Goal: Task Accomplishment & Management: Complete application form

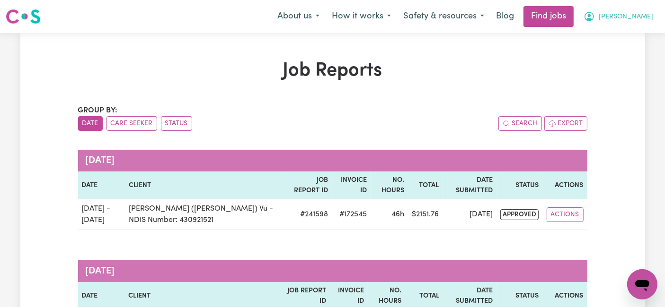
click at [628, 22] on span "[PERSON_NAME]" at bounding box center [625, 17] width 54 height 10
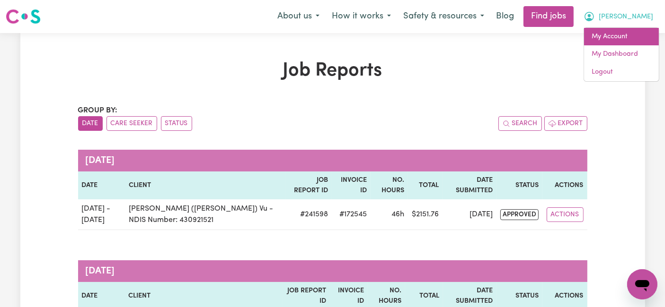
drag, startPoint x: 627, startPoint y: 26, endPoint x: 626, endPoint y: 36, distance: 9.9
click at [626, 36] on link "My Account" at bounding box center [621, 37] width 75 height 18
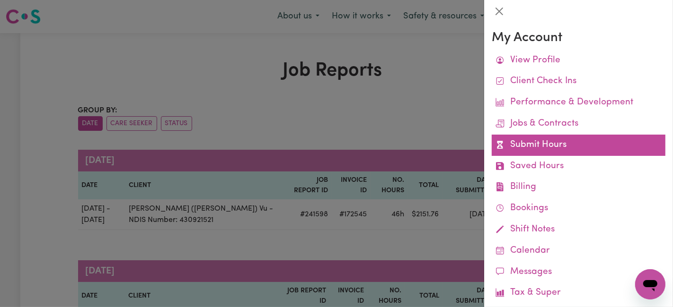
click at [554, 143] on link "Submit Hours" at bounding box center [578, 145] width 174 height 21
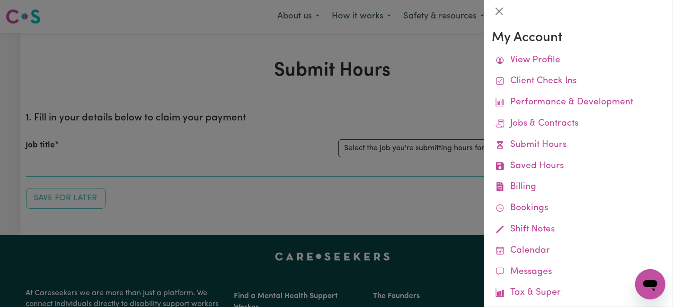
click at [453, 147] on div at bounding box center [336, 153] width 673 height 307
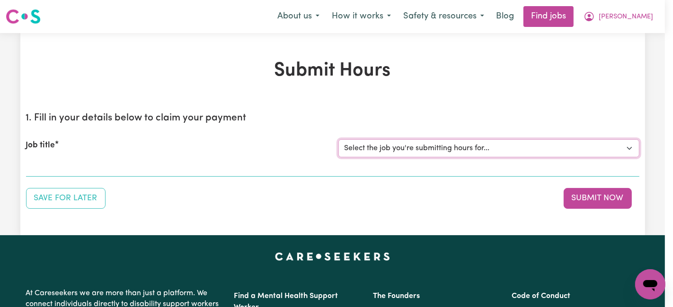
click at [453, 147] on select "Select the job you're submitting hours for... [[PERSON_NAME] (Han) Vu - NDIS Nu…" at bounding box center [488, 149] width 301 height 18
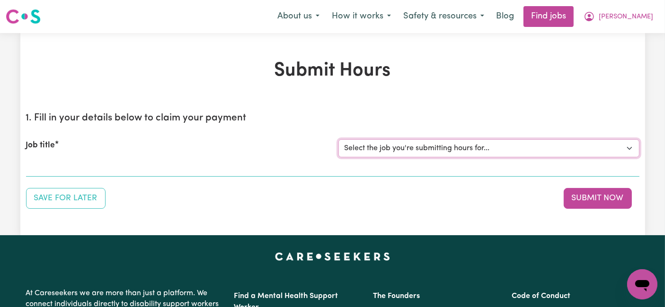
select select "2686"
click at [338, 140] on select "Select the job you're submitting hours for... [[PERSON_NAME] (Han) Vu - NDIS Nu…" at bounding box center [488, 149] width 301 height 18
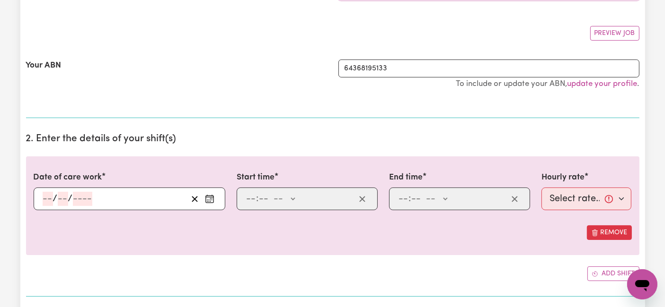
scroll to position [210, 0]
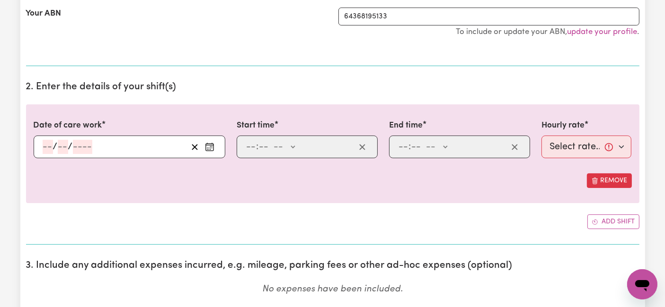
click at [51, 149] on input "number" at bounding box center [48, 147] width 10 height 14
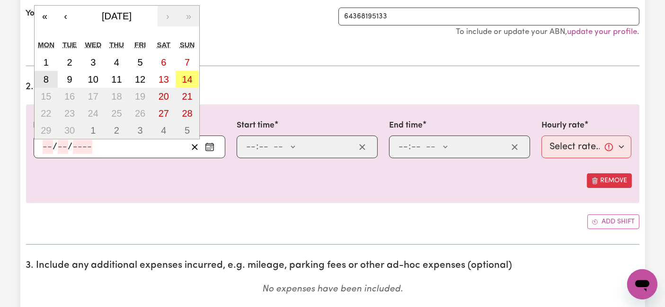
click at [54, 80] on button "8" at bounding box center [47, 79] width 24 height 17
type input "[DATE]"
type input "8"
type input "9"
type input "2025"
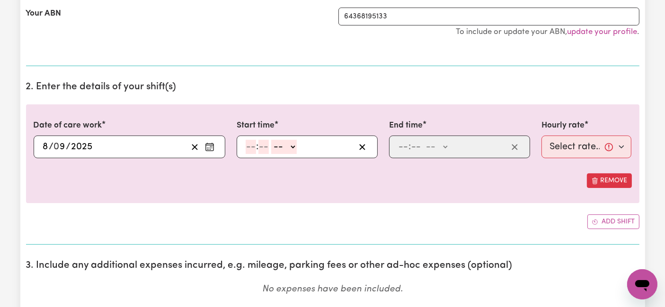
click at [249, 144] on input "number" at bounding box center [250, 147] width 10 height 14
type input "6"
type input "0"
click at [291, 145] on select "-- AM PM" at bounding box center [283, 147] width 26 height 14
select select "am"
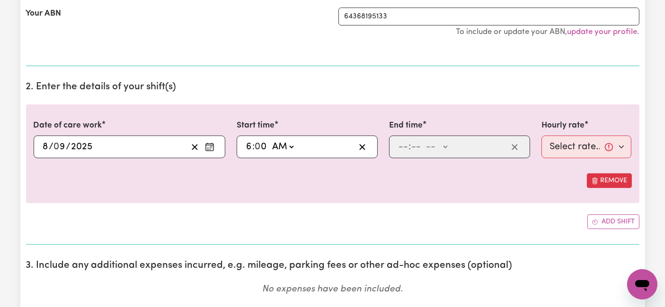
click at [270, 140] on select "-- AM PM" at bounding box center [283, 147] width 26 height 14
type input "06:00"
click at [402, 150] on input "number" at bounding box center [403, 147] width 10 height 14
type input "2"
type input "0"
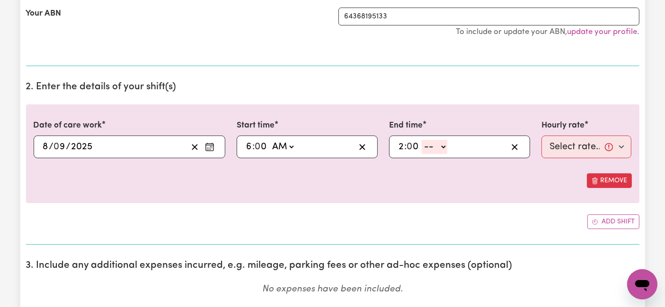
drag, startPoint x: 429, startPoint y: 140, endPoint x: 433, endPoint y: 150, distance: 10.4
click at [429, 140] on select "-- AM PM" at bounding box center [434, 147] width 26 height 14
select select "pm"
click at [421, 140] on select "-- AM PM" at bounding box center [434, 147] width 26 height 14
type input "14:00"
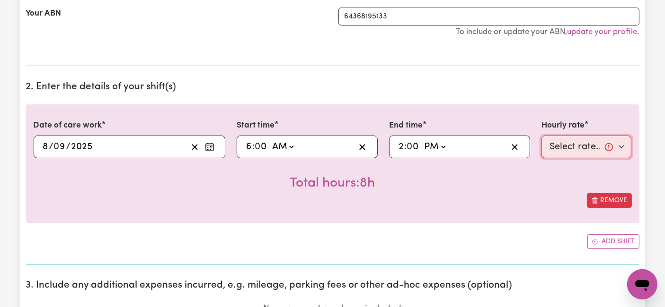
click at [590, 145] on select "Select rate... $54.21 (Weekday) $77.06 ([DATE]) $94.20 ([DATE]) $92.12 (Public …" at bounding box center [586, 147] width 90 height 23
select select "54.21-Weekday"
click at [541, 136] on select "Select rate... $54.21 (Weekday) $77.06 ([DATE]) $94.20 ([DATE]) $92.12 (Public …" at bounding box center [586, 147] width 90 height 23
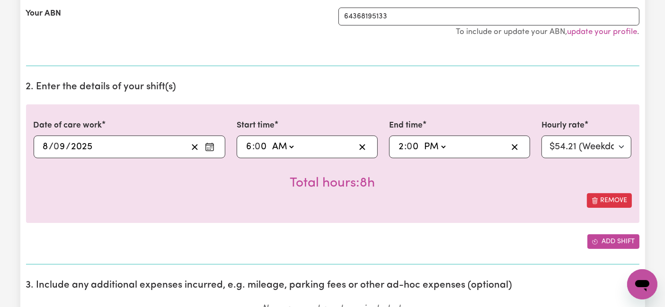
click at [609, 239] on button "Add shift" at bounding box center [613, 242] width 52 height 15
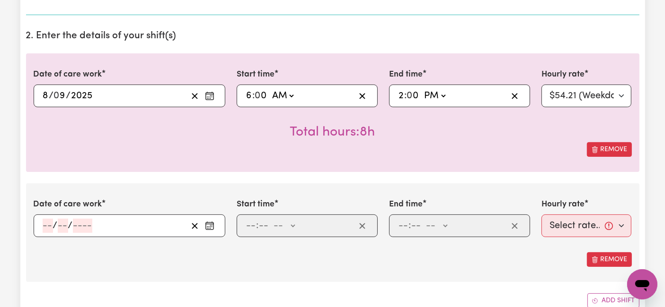
scroll to position [263, 0]
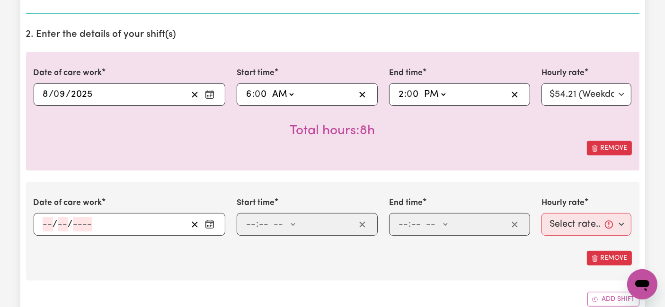
click at [48, 222] on input "number" at bounding box center [48, 225] width 10 height 14
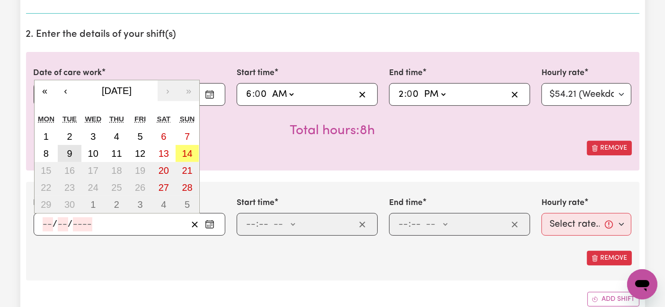
click at [71, 156] on abbr "9" at bounding box center [69, 154] width 5 height 10
type input "[DATE]"
type input "9"
type input "2025"
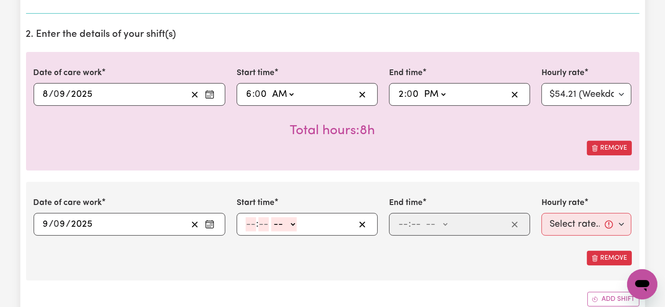
click at [248, 226] on input "number" at bounding box center [250, 225] width 10 height 14
type input "7"
type input "0"
click at [272, 227] on select "-- AM PM" at bounding box center [282, 225] width 26 height 14
select select "am"
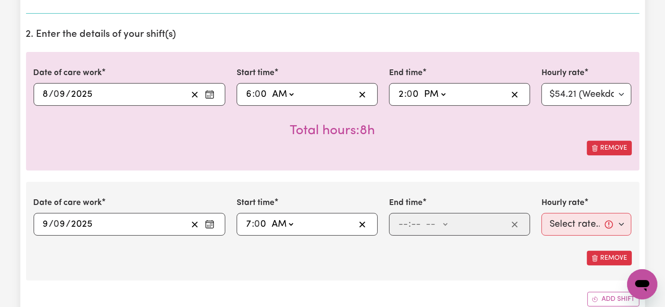
click at [269, 218] on select "-- AM PM" at bounding box center [282, 225] width 26 height 14
type input "07:00"
click at [405, 221] on input "number" at bounding box center [403, 225] width 10 height 14
type input "2"
type input "0"
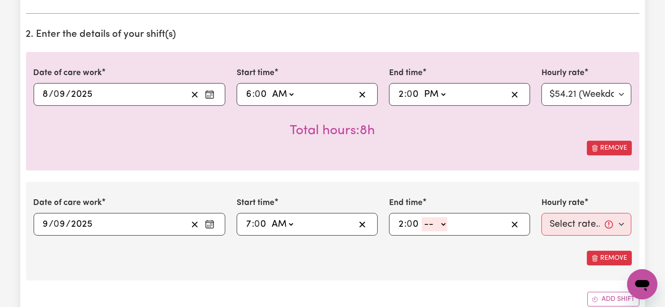
click at [429, 222] on select "-- AM PM" at bounding box center [434, 225] width 26 height 14
select select "pm"
click at [421, 218] on select "-- AM PM" at bounding box center [434, 225] width 26 height 14
type input "14:00"
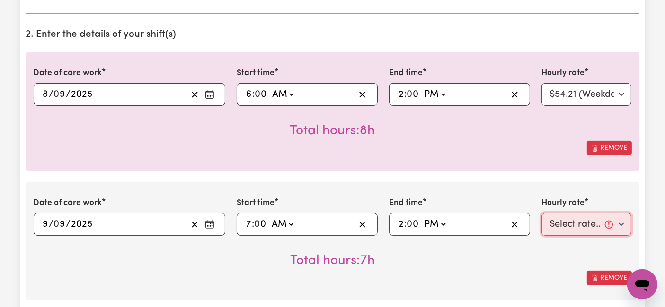
click at [586, 229] on select "Select rate... $54.21 (Weekday) $77.06 ([DATE]) $94.20 ([DATE]) $92.12 (Public …" at bounding box center [586, 224] width 90 height 23
select select "54.21-Weekday"
click at [541, 213] on select "Select rate... $54.21 (Weekday) $77.06 ([DATE]) $94.20 ([DATE]) $92.12 (Public …" at bounding box center [586, 224] width 90 height 23
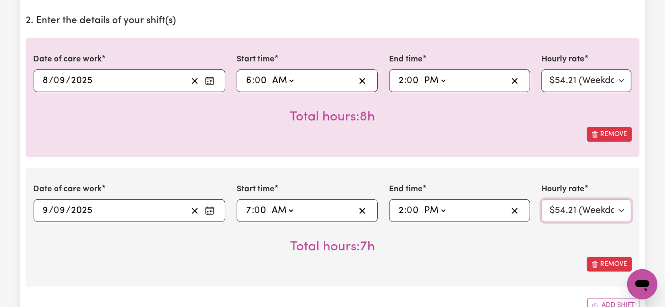
scroll to position [315, 0]
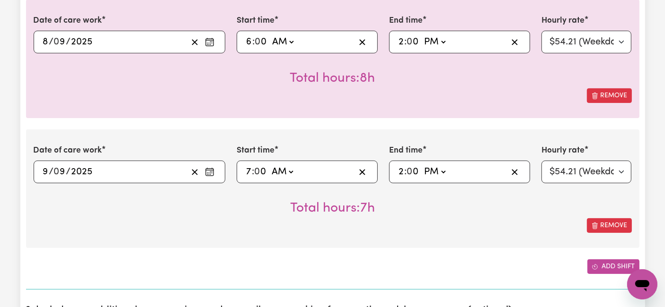
click at [613, 260] on button "Add shift" at bounding box center [613, 267] width 52 height 15
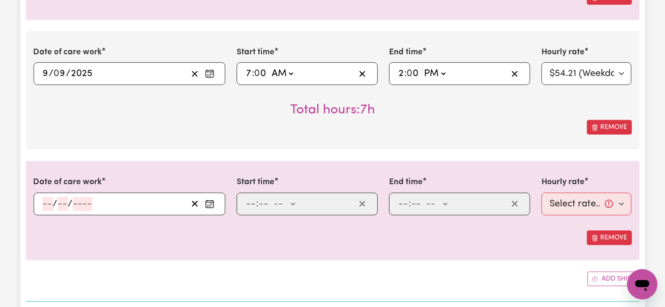
scroll to position [473, 0]
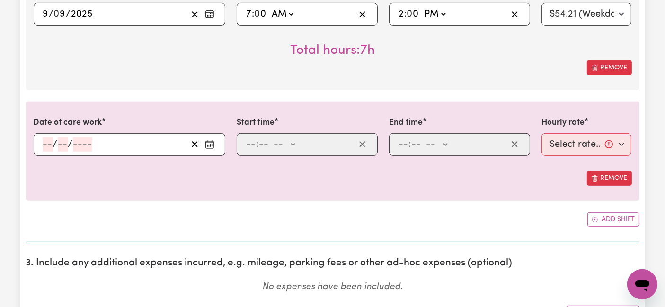
click at [52, 144] on input "number" at bounding box center [48, 145] width 10 height 14
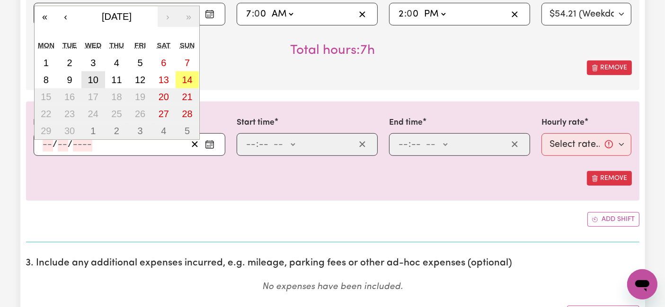
click at [101, 72] on button "10" at bounding box center [93, 79] width 24 height 17
type input "[DATE]"
type input "10"
type input "9"
type input "2025"
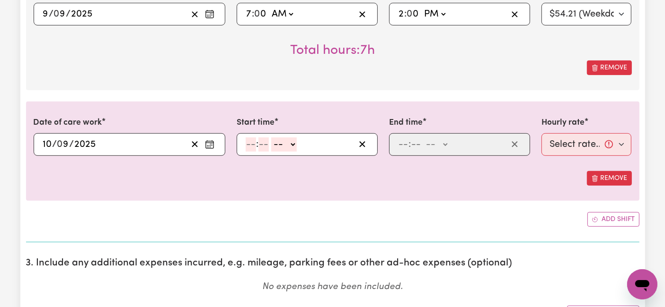
click at [253, 143] on input "number" at bounding box center [250, 145] width 10 height 14
type input "7"
type input "0"
click at [287, 145] on select "-- AM PM" at bounding box center [282, 145] width 26 height 14
select select "am"
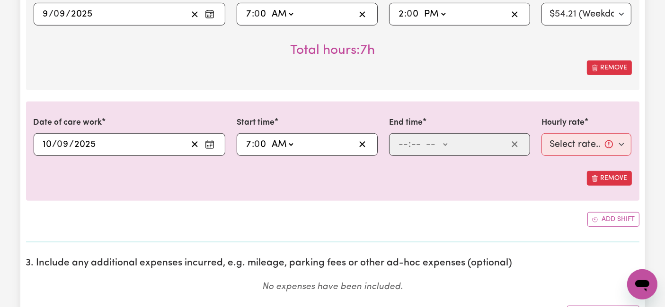
click at [269, 138] on select "-- AM PM" at bounding box center [282, 145] width 26 height 14
type input "07:00"
click at [405, 145] on input "number" at bounding box center [403, 145] width 10 height 14
type input "5"
type input "30"
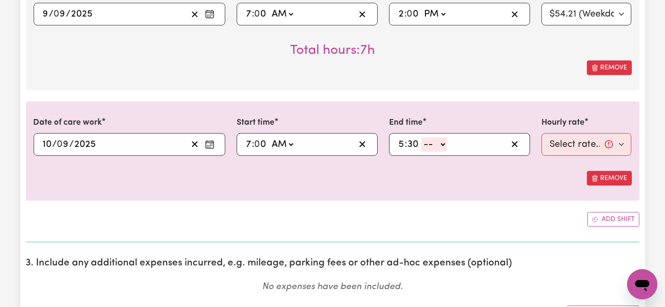
click at [434, 148] on select "-- AM PM" at bounding box center [434, 145] width 26 height 14
select select "pm"
click at [421, 138] on select "-- AM PM" at bounding box center [434, 145] width 26 height 14
type input "17:30"
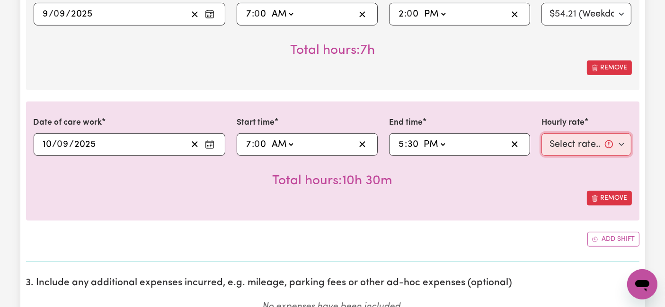
click at [560, 149] on select "Select rate... $54.21 (Weekday) $77.06 ([DATE]) $94.20 ([DATE]) $92.12 (Public …" at bounding box center [586, 144] width 90 height 23
select select "54.21-Weekday"
click at [541, 133] on select "Select rate... $54.21 (Weekday) $77.06 ([DATE]) $94.20 ([DATE]) $92.12 (Public …" at bounding box center [586, 144] width 90 height 23
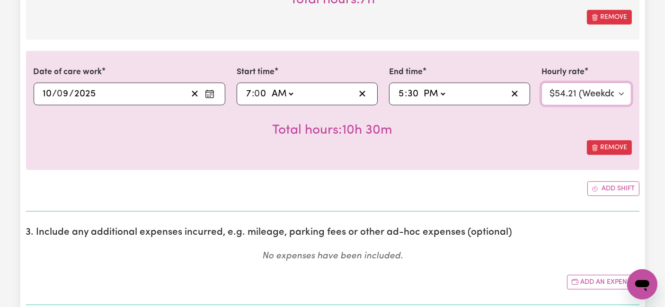
scroll to position [526, 0]
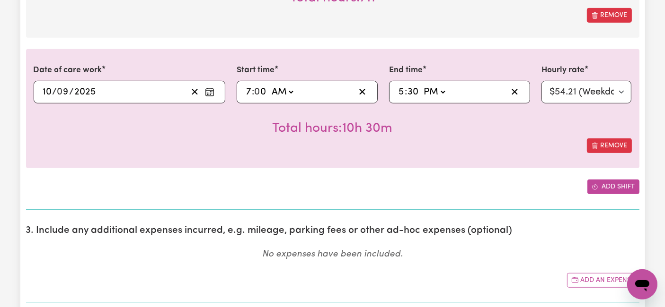
click at [622, 186] on button "Add shift" at bounding box center [613, 187] width 52 height 15
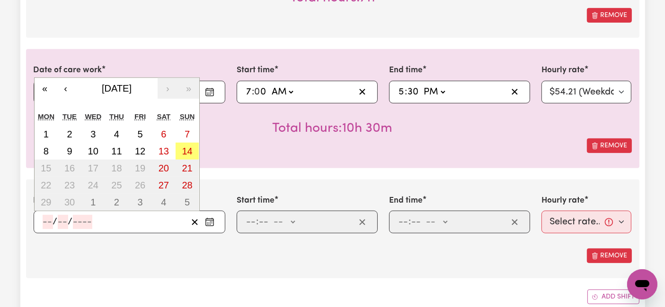
click at [47, 222] on input "number" at bounding box center [48, 222] width 10 height 14
click at [112, 150] on abbr "11" at bounding box center [116, 151] width 10 height 10
type input "[DATE]"
type input "11"
type input "9"
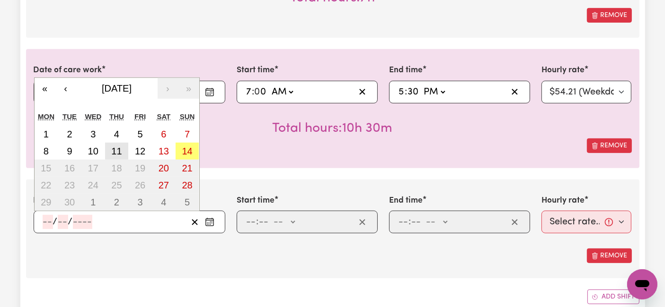
type input "2025"
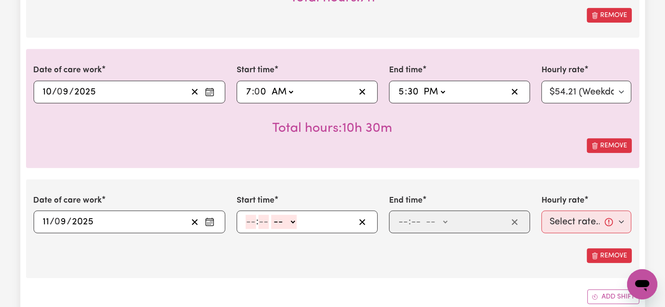
click at [249, 221] on input "number" at bounding box center [250, 222] width 10 height 14
type input "7"
type input "0"
click at [291, 223] on select "-- AM PM" at bounding box center [282, 222] width 26 height 14
select select "am"
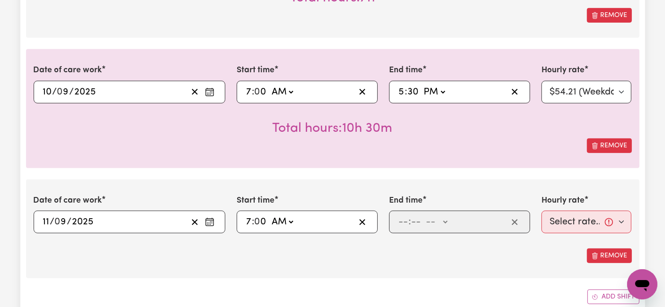
click at [269, 215] on select "-- AM PM" at bounding box center [282, 222] width 26 height 14
type input "07:00"
click at [403, 219] on input "number" at bounding box center [403, 222] width 10 height 14
type input "2"
type input "0"
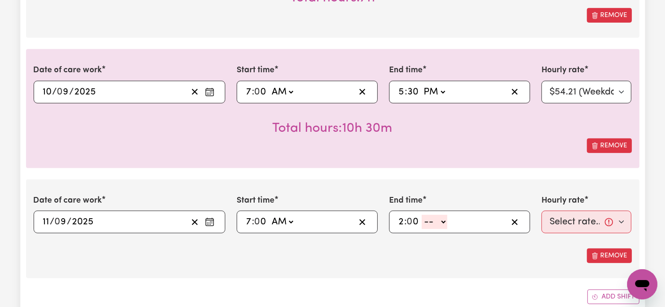
drag, startPoint x: 431, startPoint y: 217, endPoint x: 430, endPoint y: 225, distance: 8.2
click at [431, 217] on select "-- AM PM" at bounding box center [434, 222] width 26 height 14
select select "pm"
click at [421, 215] on select "-- AM PM" at bounding box center [434, 222] width 26 height 14
type input "14:00"
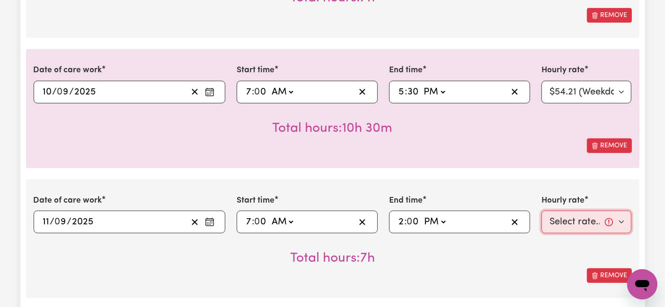
click at [583, 218] on select "Select rate... $54.21 (Weekday) $77.06 ([DATE]) $94.20 ([DATE]) $92.12 (Public …" at bounding box center [586, 222] width 90 height 23
select select "54.21-Weekday"
click at [541, 211] on select "Select rate... $54.21 (Weekday) $77.06 ([DATE]) $94.20 ([DATE]) $92.12 (Public …" at bounding box center [586, 222] width 90 height 23
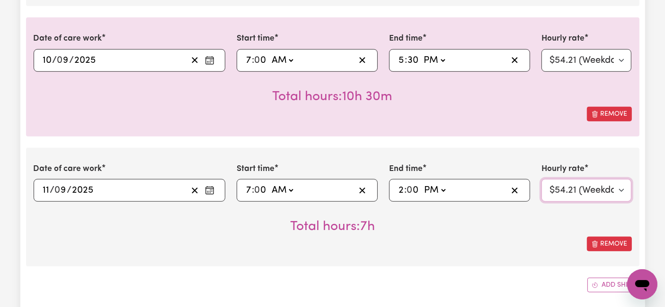
scroll to position [631, 0]
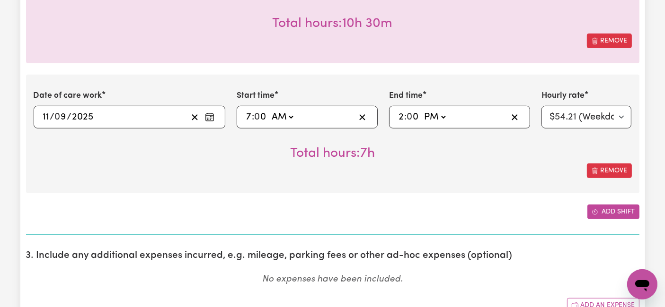
click at [612, 212] on button "Add shift" at bounding box center [613, 212] width 52 height 15
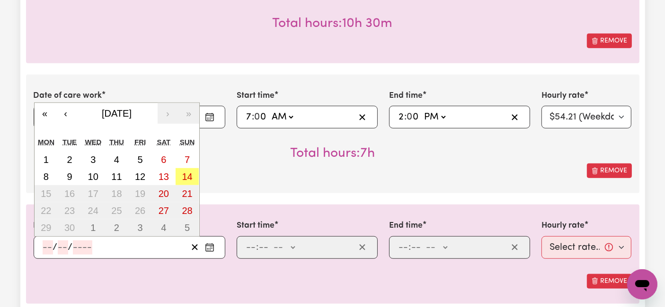
click at [52, 242] on input "number" at bounding box center [48, 248] width 10 height 14
click at [136, 175] on abbr "12" at bounding box center [140, 177] width 10 height 10
type input "[DATE]"
type input "12"
type input "9"
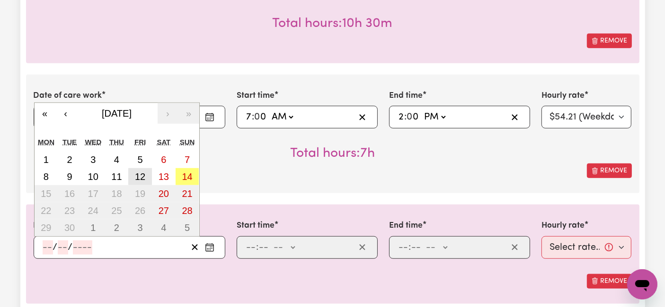
type input "2025"
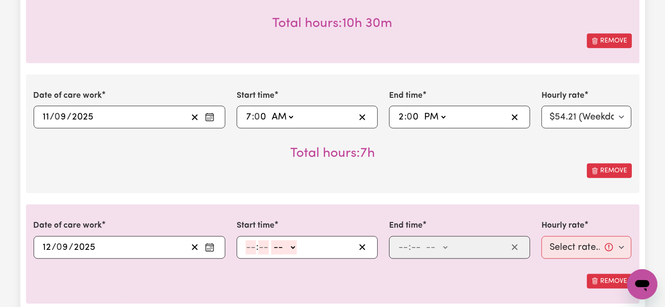
click at [250, 245] on input "number" at bounding box center [250, 248] width 10 height 14
type input "7"
type input "0"
drag, startPoint x: 276, startPoint y: 244, endPoint x: 277, endPoint y: 249, distance: 5.4
click at [276, 244] on select "-- AM PM" at bounding box center [282, 248] width 26 height 14
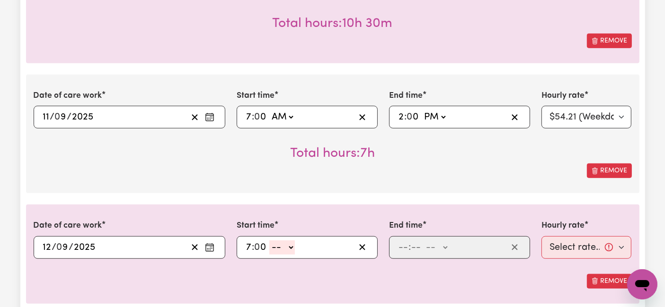
select select "pm"
click at [269, 241] on select "-- AM PM" at bounding box center [282, 248] width 26 height 14
type input "19:00"
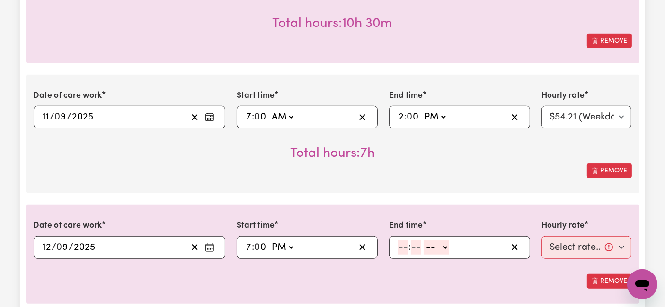
click at [403, 243] on input "number" at bounding box center [403, 248] width 10 height 14
type input "8"
type input "0"
drag, startPoint x: 428, startPoint y: 242, endPoint x: 427, endPoint y: 249, distance: 7.2
click at [428, 242] on select "-- AM PM" at bounding box center [435, 248] width 26 height 14
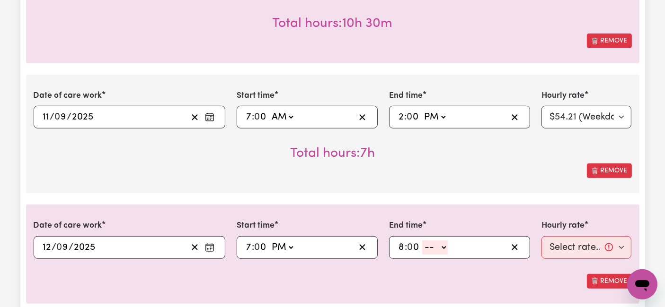
select select "pm"
click at [422, 241] on select "-- AM PM" at bounding box center [435, 248] width 26 height 14
type input "20:00"
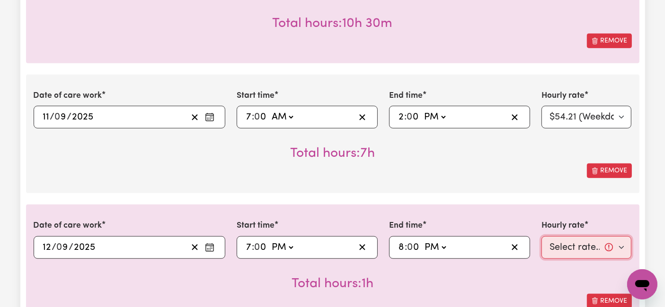
click at [568, 244] on select "Select rate... $54.21 (Weekday) $77.06 ([DATE]) $94.20 ([DATE]) $92.12 (Public …" at bounding box center [586, 248] width 90 height 23
select select "54.21-Weekday"
click at [541, 237] on select "Select rate... $54.21 (Weekday) $77.06 ([DATE]) $94.20 ([DATE]) $92.12 (Public …" at bounding box center [586, 248] width 90 height 23
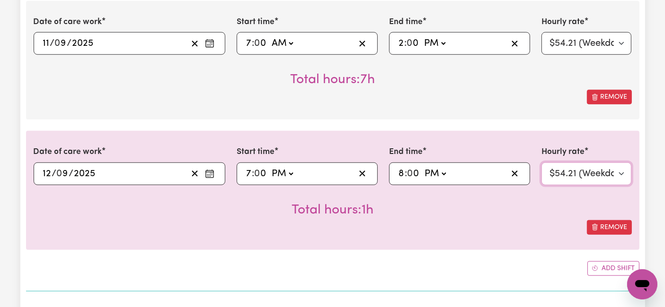
scroll to position [736, 0]
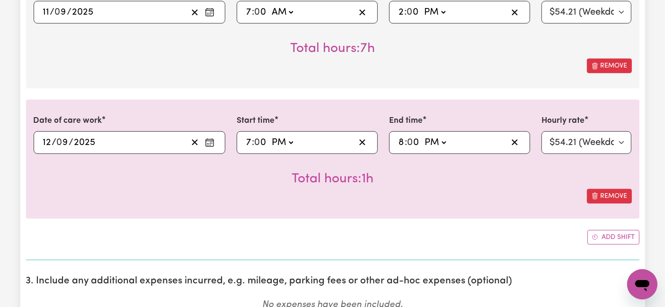
click at [599, 236] on button "Add shift" at bounding box center [613, 237] width 52 height 15
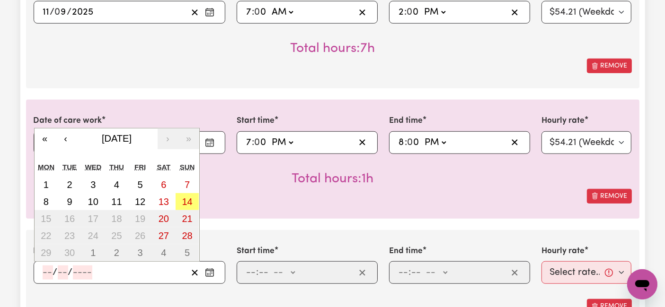
click at [52, 272] on input "number" at bounding box center [48, 273] width 10 height 14
click at [145, 202] on abbr "12" at bounding box center [140, 202] width 10 height 10
type input "[DATE]"
type input "12"
type input "9"
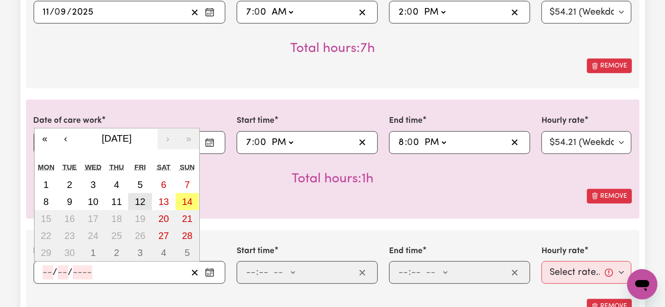
type input "2025"
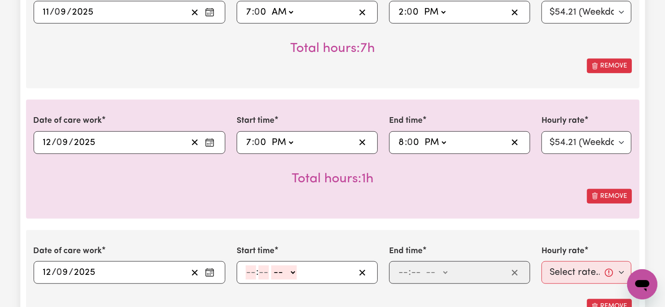
click at [254, 273] on input "number" at bounding box center [250, 273] width 10 height 14
type input "8"
type input "0"
click at [282, 269] on select "-- AM PM" at bounding box center [283, 273] width 26 height 14
select select "pm"
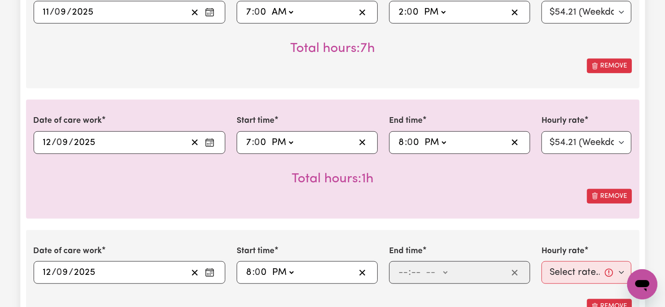
click at [270, 266] on select "-- AM PM" at bounding box center [283, 273] width 26 height 14
type input "20:00"
click at [403, 270] on input "number" at bounding box center [403, 273] width 10 height 14
type input "10"
type input "0"
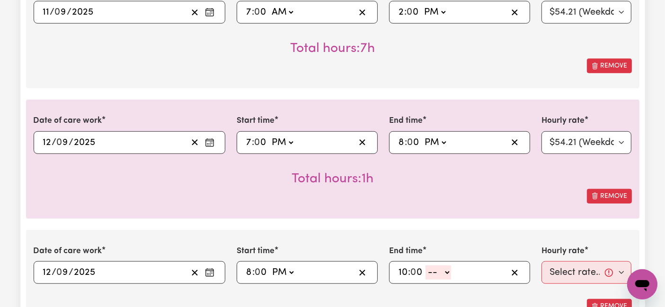
drag, startPoint x: 436, startPoint y: 271, endPoint x: 436, endPoint y: 280, distance: 8.5
click at [436, 271] on select "-- AM PM" at bounding box center [438, 273] width 26 height 14
select select "pm"
click at [425, 266] on select "-- AM PM" at bounding box center [438, 273] width 26 height 14
type input "22:00"
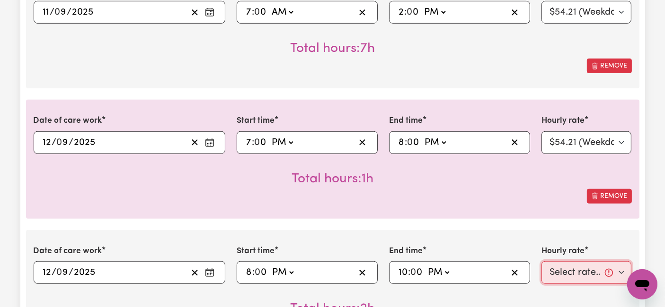
drag, startPoint x: 568, startPoint y: 275, endPoint x: 562, endPoint y: 275, distance: 5.7
click at [568, 275] on select "Select rate... $54.21 (Weekday) $77.06 ([DATE]) $94.20 ([DATE]) $92.12 (Public …" at bounding box center [586, 273] width 90 height 23
select select "66.67-EveningCare"
click at [541, 262] on select "Select rate... $54.21 (Weekday) $77.06 ([DATE]) $94.20 ([DATE]) $92.12 (Public …" at bounding box center [586, 273] width 90 height 23
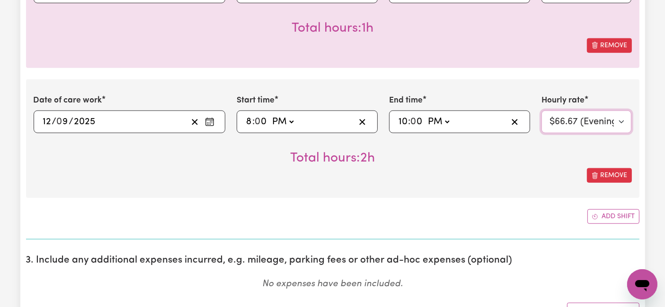
scroll to position [893, 0]
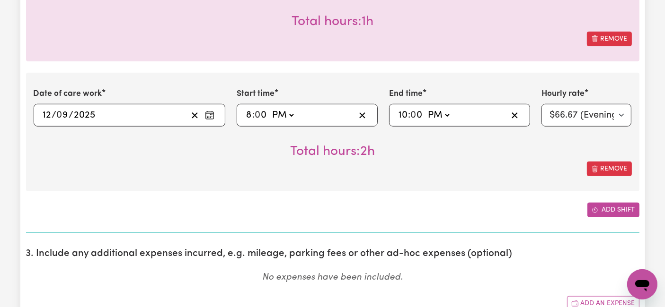
click at [612, 212] on button "Add shift" at bounding box center [613, 210] width 52 height 15
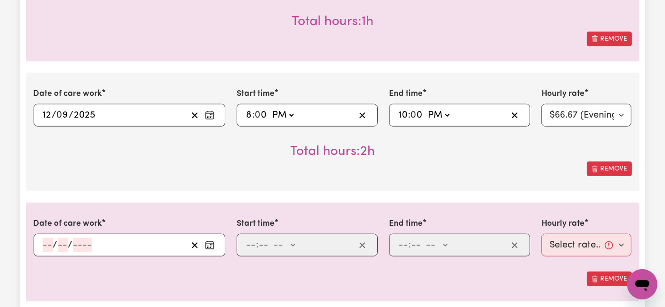
click at [45, 238] on input "number" at bounding box center [48, 245] width 10 height 14
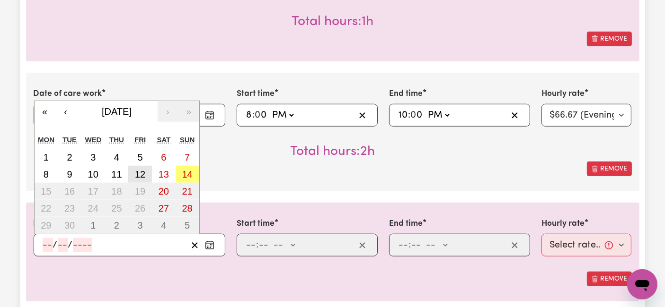
click at [148, 173] on button "12" at bounding box center [140, 174] width 24 height 17
type input "[DATE]"
type input "12"
type input "9"
type input "2025"
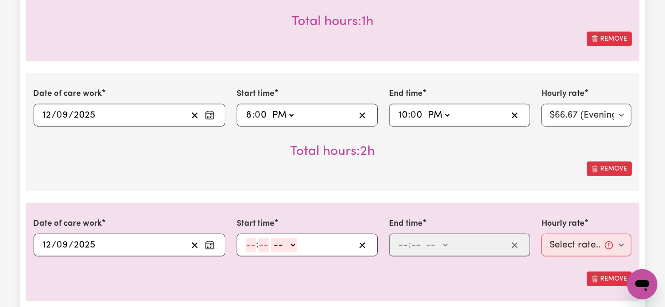
click at [251, 238] on input "number" at bounding box center [250, 245] width 10 height 14
type input "10"
type input "0"
click at [281, 245] on select "-- AM PM" at bounding box center [286, 245] width 26 height 14
select select "pm"
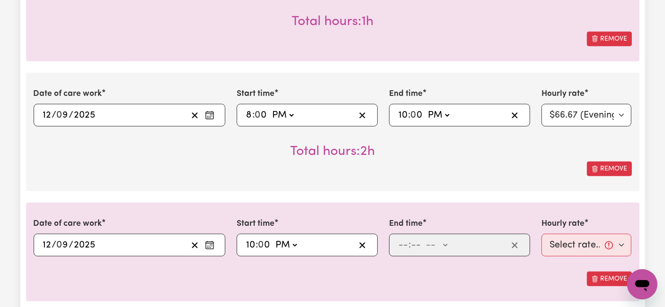
click at [273, 238] on select "-- AM PM" at bounding box center [286, 245] width 26 height 14
type input "22:00"
click at [401, 239] on input "number" at bounding box center [403, 245] width 10 height 14
type input "6"
type input "0"
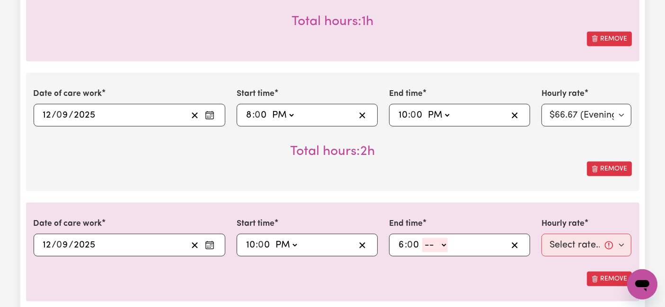
click at [435, 245] on select "-- AM PM" at bounding box center [435, 245] width 26 height 14
select select "am"
click at [422, 238] on select "-- AM PM" at bounding box center [435, 245] width 26 height 14
type input "06:00"
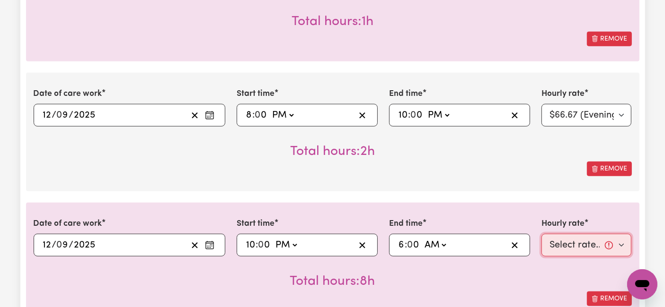
click at [548, 241] on select "Select rate... $54.21 (Weekday) $77.06 ([DATE]) $94.20 ([DATE]) $92.12 (Public …" at bounding box center [586, 245] width 90 height 23
select select "31.51-Overnight"
click at [541, 234] on select "Select rate... $54.21 (Weekday) $77.06 ([DATE]) $94.20 ([DATE]) $92.12 (Public …" at bounding box center [586, 245] width 90 height 23
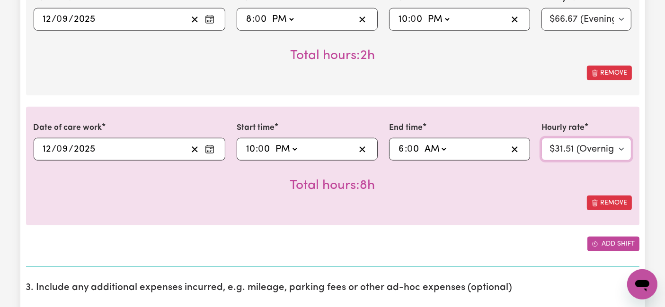
scroll to position [1051, 0]
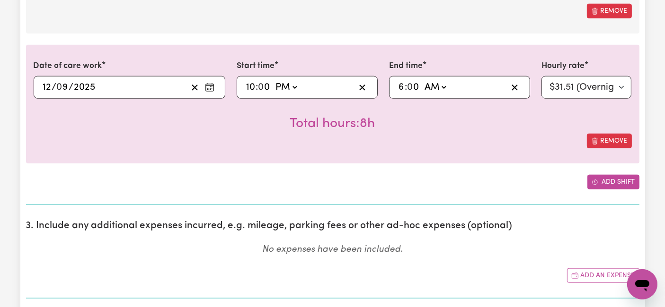
click at [610, 182] on button "Add shift" at bounding box center [613, 182] width 52 height 15
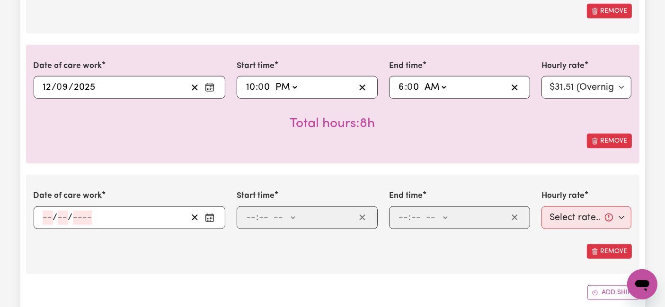
click at [51, 211] on input "number" at bounding box center [48, 218] width 10 height 14
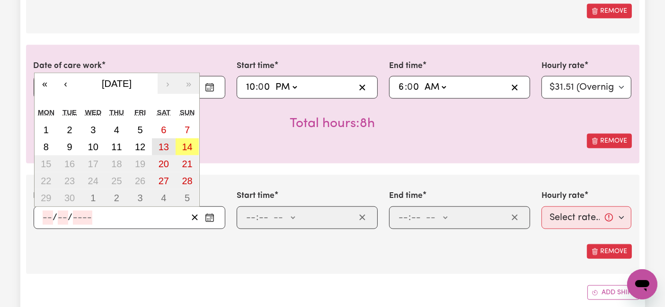
click at [164, 147] on abbr "13" at bounding box center [163, 147] width 10 height 10
type input "[DATE]"
type input "13"
type input "9"
type input "2025"
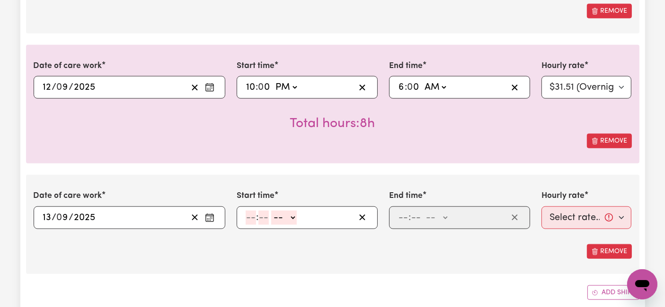
click at [251, 216] on input "number" at bounding box center [250, 218] width 10 height 14
type input "6"
type input "0"
click at [270, 216] on select "-- AM PM" at bounding box center [283, 218] width 26 height 14
select select "am"
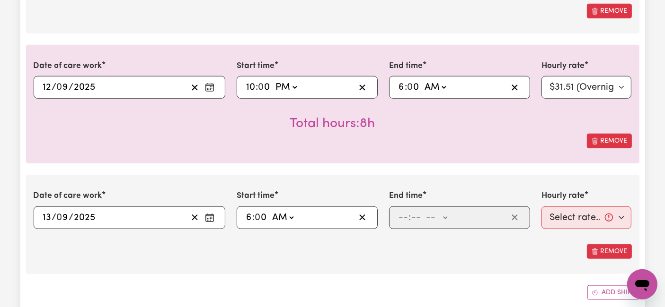
click at [270, 211] on select "-- AM PM" at bounding box center [283, 218] width 26 height 14
type input "06:00"
click at [405, 215] on input "number" at bounding box center [403, 218] width 10 height 14
type input "8"
type input "0"
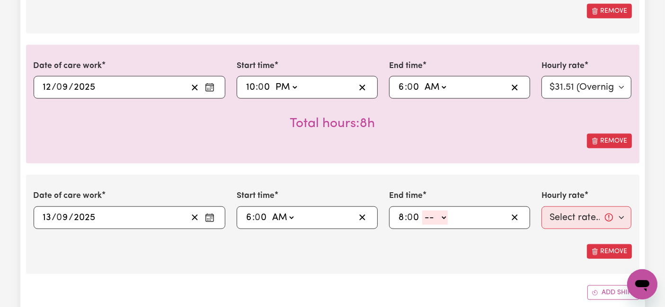
drag, startPoint x: 443, startPoint y: 215, endPoint x: 440, endPoint y: 220, distance: 5.5
click at [443, 215] on select "-- AM PM" at bounding box center [435, 218] width 26 height 14
select select "am"
click at [422, 211] on select "-- AM PM" at bounding box center [435, 218] width 26 height 14
type input "08:00"
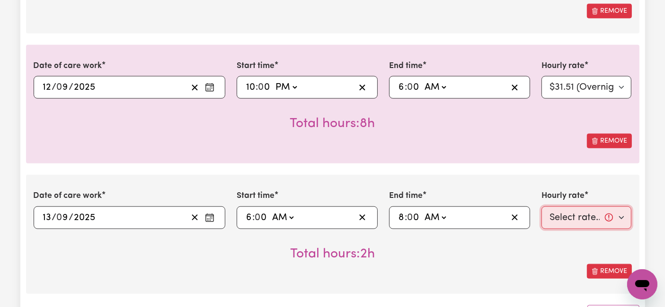
drag, startPoint x: 556, startPoint y: 210, endPoint x: 551, endPoint y: 213, distance: 6.6
click at [556, 210] on select "Select rate... $54.21 (Weekday) $77.06 ([DATE]) $94.20 ([DATE]) $92.12 (Public …" at bounding box center [586, 218] width 90 height 23
select select "77.06-[DATE]"
click at [541, 207] on select "Select rate... $54.21 (Weekday) $77.06 ([DATE]) $94.20 ([DATE]) $92.12 (Public …" at bounding box center [586, 218] width 90 height 23
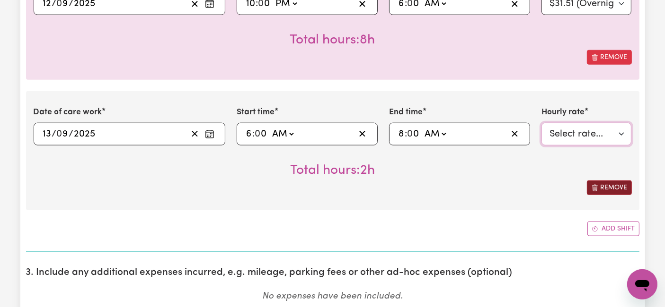
scroll to position [1156, 0]
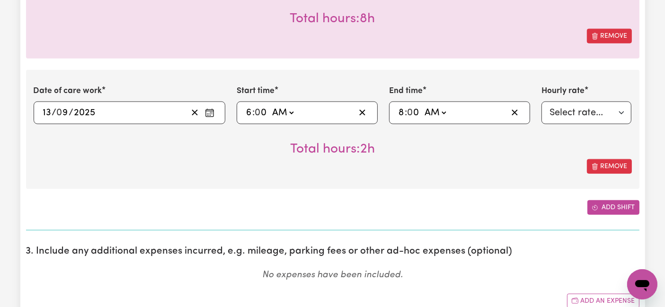
click at [606, 205] on button "Add shift" at bounding box center [613, 208] width 52 height 15
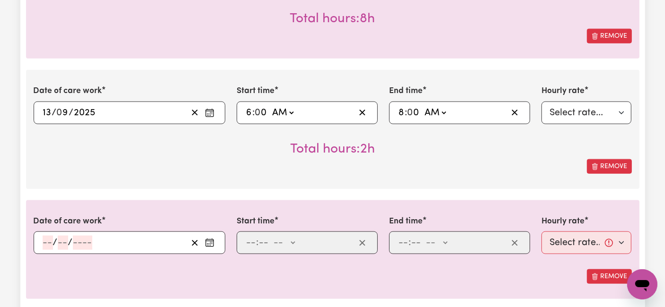
click at [46, 239] on input "number" at bounding box center [48, 243] width 10 height 14
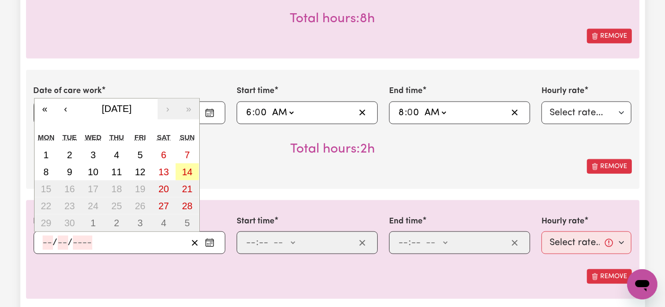
click at [193, 171] on button "14" at bounding box center [187, 172] width 24 height 17
type input "[DATE]"
type input "14"
type input "9"
type input "2025"
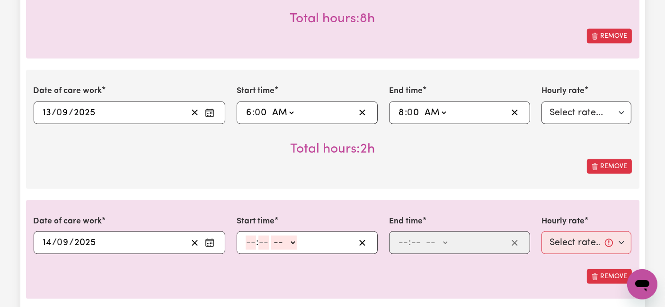
click at [251, 241] on input "number" at bounding box center [250, 243] width 10 height 14
type input "8"
type input "0"
drag, startPoint x: 292, startPoint y: 233, endPoint x: 289, endPoint y: 239, distance: 7.2
click at [292, 236] on select "-- AM PM" at bounding box center [283, 243] width 26 height 14
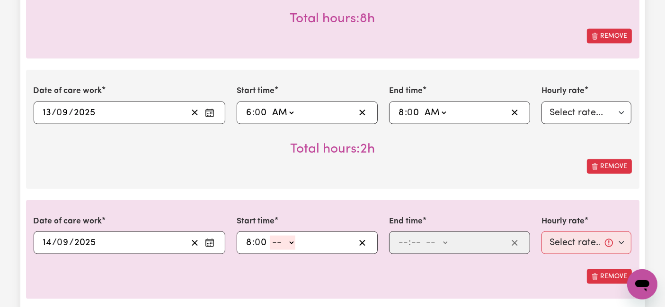
select select "pm"
click at [270, 236] on select "-- AM PM" at bounding box center [283, 243] width 26 height 14
type input "20:00"
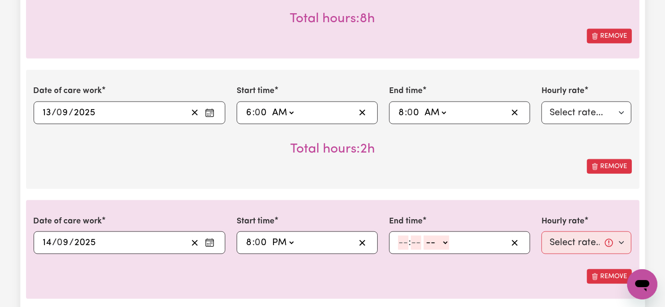
click at [404, 243] on input "number" at bounding box center [403, 243] width 10 height 14
type input "10"
type input "0"
click at [434, 241] on select "-- AM PM" at bounding box center [438, 243] width 26 height 14
select select "pm"
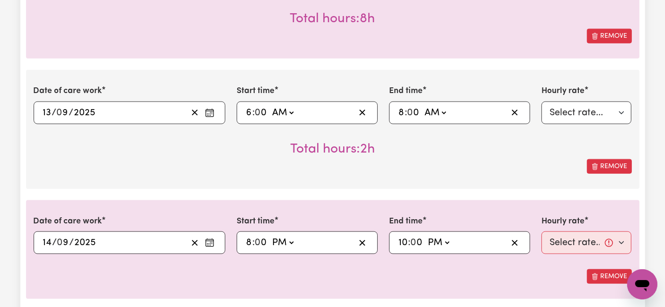
click at [425, 236] on select "-- AM PM" at bounding box center [438, 243] width 26 height 14
type input "22:00"
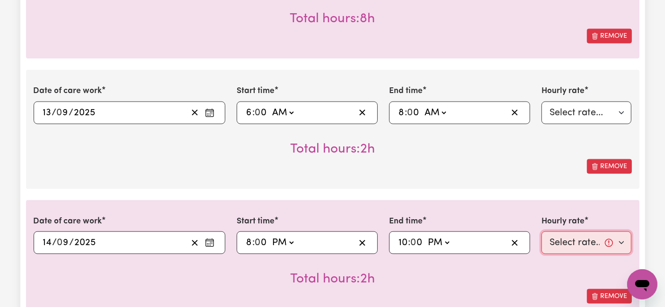
click at [544, 242] on select "Select rate... $54.21 (Weekday) $77.06 ([DATE]) $94.20 ([DATE]) $92.12 (Public …" at bounding box center [586, 243] width 90 height 23
select select "94.2-[DATE]"
click at [541, 232] on select "Select rate... $54.21 (Weekday) $77.06 ([DATE]) $94.20 ([DATE]) $92.12 (Public …" at bounding box center [586, 243] width 90 height 23
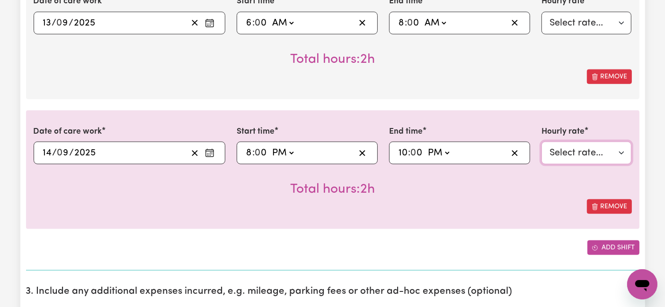
scroll to position [1261, 0]
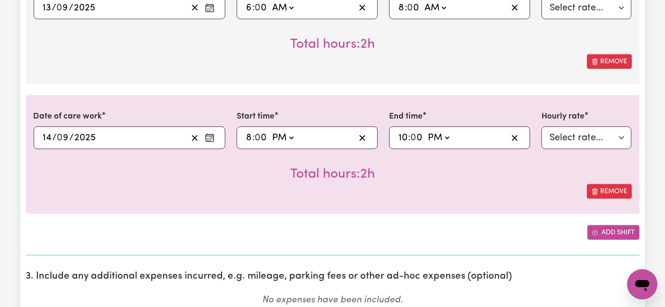
click at [606, 226] on button "Add shift" at bounding box center [613, 233] width 52 height 15
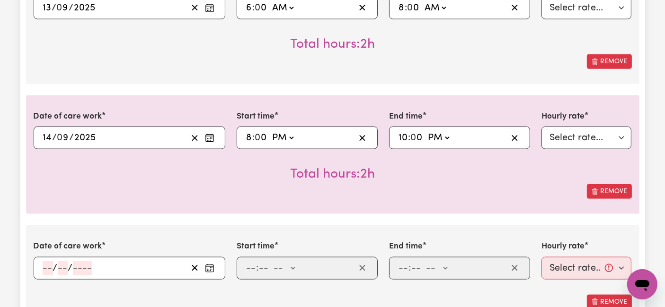
click at [48, 267] on input "number" at bounding box center [48, 269] width 10 height 14
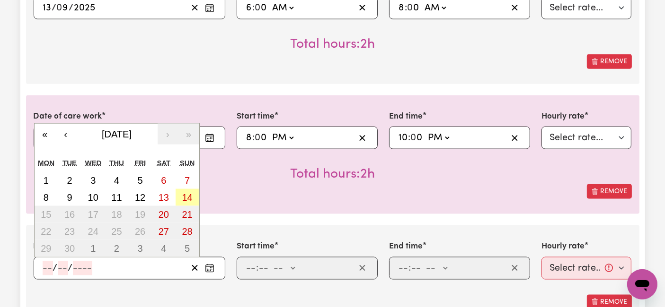
click at [188, 198] on abbr "14" at bounding box center [187, 198] width 10 height 10
type input "[DATE]"
type input "14"
type input "9"
type input "2025"
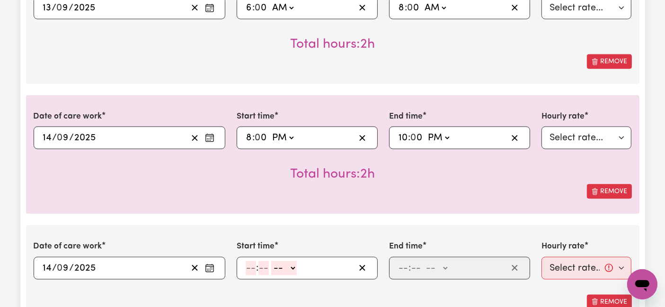
click at [252, 270] on input "number" at bounding box center [250, 269] width 10 height 14
type input "10"
type input "0"
drag, startPoint x: 280, startPoint y: 265, endPoint x: 281, endPoint y: 281, distance: 15.6
click at [280, 265] on select "-- AM PM" at bounding box center [286, 269] width 26 height 14
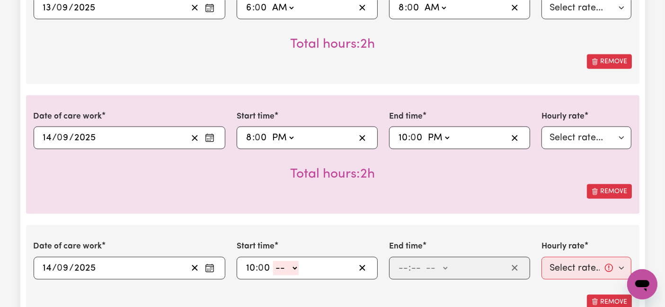
select select "pm"
click at [273, 262] on select "-- AM PM" at bounding box center [286, 269] width 26 height 14
type input "22:00"
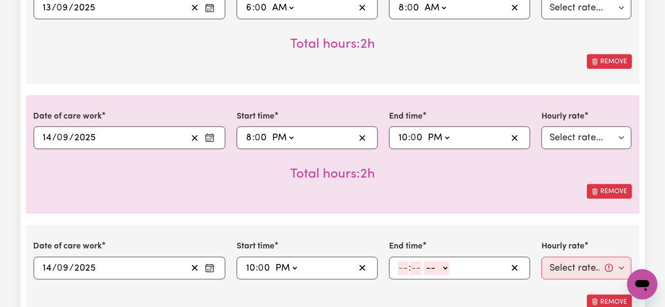
click at [403, 266] on input "number" at bounding box center [403, 269] width 10 height 14
type input "6"
type input "0"
click at [434, 266] on select "-- AM PM" at bounding box center [435, 269] width 26 height 14
select select "am"
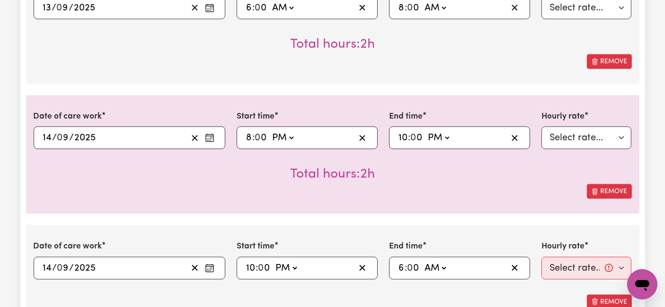
click at [422, 262] on select "-- AM PM" at bounding box center [435, 269] width 26 height 14
type input "06:00"
click at [561, 267] on select "Select rate... $54.21 (Weekday) $77.06 ([DATE]) $94.20 ([DATE]) $92.12 (Public …" at bounding box center [586, 268] width 90 height 23
select select "31.51-Overnight"
click at [541, 257] on select "Select rate... $54.21 (Weekday) $77.06 ([DATE]) $94.20 ([DATE]) $92.12 (Public …" at bounding box center [586, 268] width 90 height 23
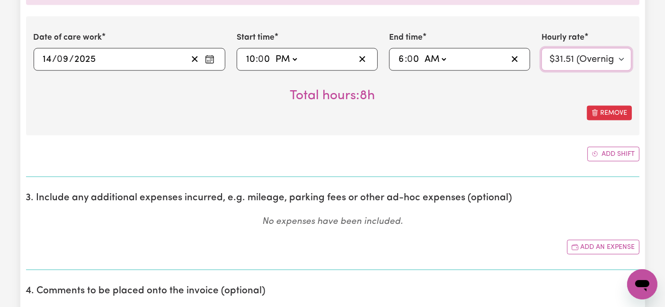
scroll to position [1472, 0]
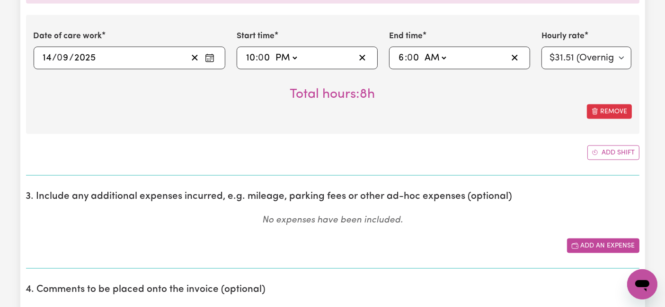
click at [570, 242] on button "Add an expense" at bounding box center [603, 246] width 72 height 15
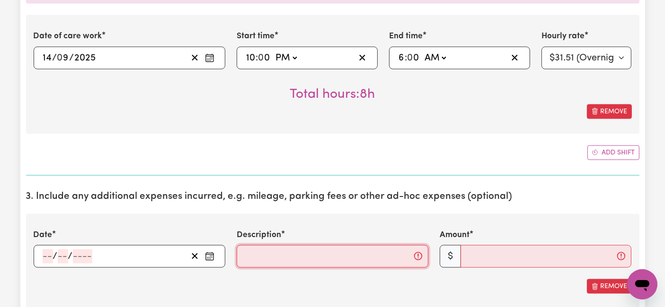
click at [272, 247] on input "Description" at bounding box center [333, 256] width 192 height 23
paste input "Travel from home to [GEOGRAPHIC_DATA][PERSON_NAME], [GEOGRAPHIC_DATA] and back …"
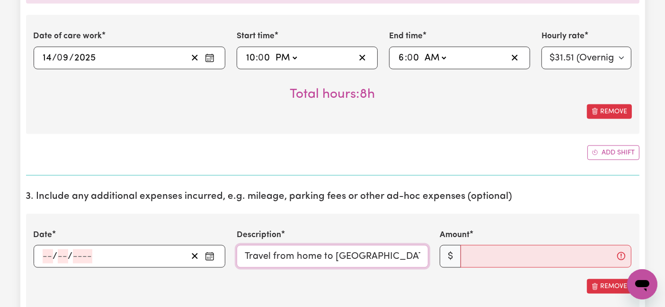
scroll to position [0, 228]
type input "Travel from home to [GEOGRAPHIC_DATA][PERSON_NAME], [GEOGRAPHIC_DATA] and back …"
click at [50, 254] on input "number" at bounding box center [48, 257] width 10 height 14
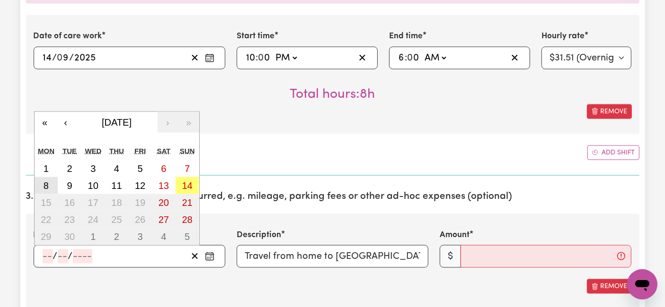
click at [46, 184] on abbr "8" at bounding box center [46, 186] width 5 height 10
type input "[DATE]"
type input "8"
type input "9"
type input "2025"
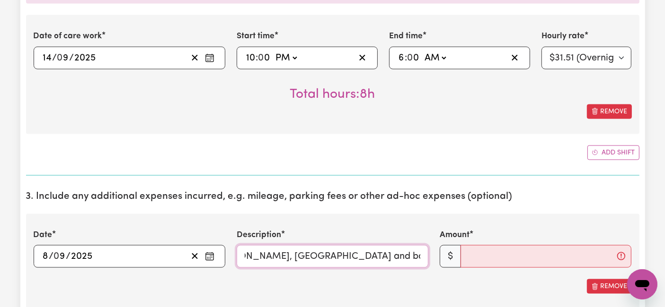
scroll to position [0, 228]
drag, startPoint x: 341, startPoint y: 259, endPoint x: 462, endPoint y: 256, distance: 121.6
click at [462, 256] on div "Date [DATE] 8 / 0 9 / 2025 « ‹ [DATE] › » Mon Tue Wed Thu Fri Sat Sun 1 2 3 4 5…" at bounding box center [332, 248] width 609 height 39
click at [492, 253] on input "Amount" at bounding box center [545, 256] width 171 height 23
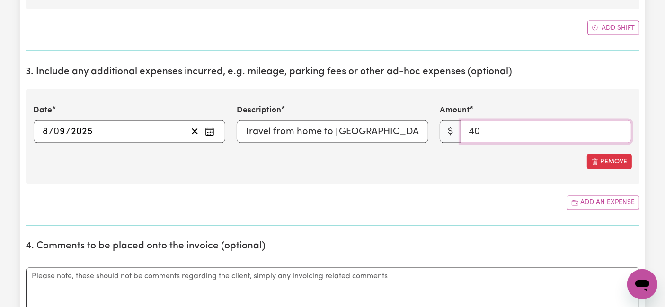
scroll to position [1629, 0]
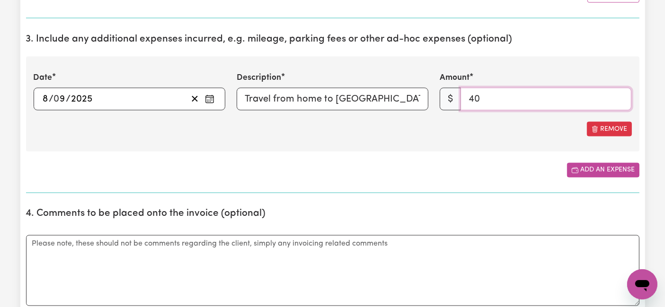
type input "40"
click at [588, 169] on button "Add an expense" at bounding box center [603, 170] width 72 height 15
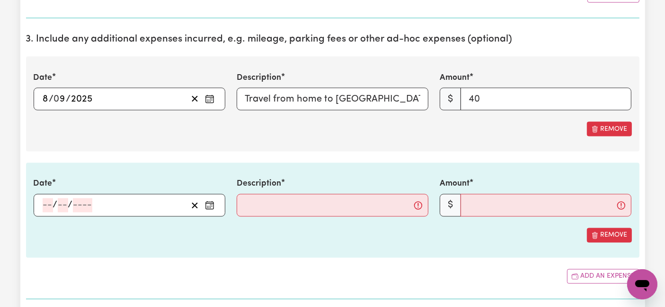
click at [45, 202] on input "number" at bounding box center [48, 206] width 10 height 14
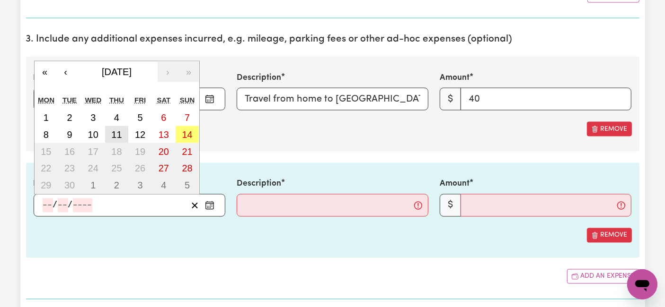
click at [115, 130] on abbr "11" at bounding box center [116, 135] width 10 height 10
type input "[DATE]"
type input "11"
type input "9"
type input "2025"
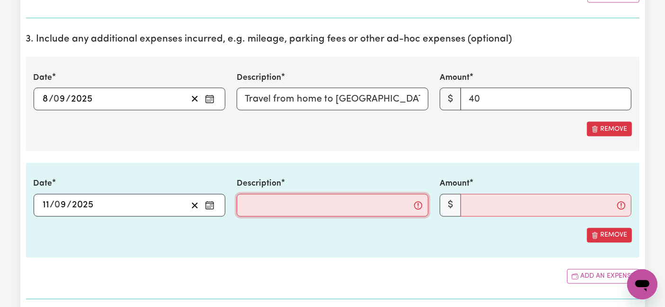
click at [269, 202] on input "Description" at bounding box center [333, 205] width 192 height 23
paste input "Travel from home to [PERSON_NAME][GEOGRAPHIC_DATA], Reservoir and back (46km), …"
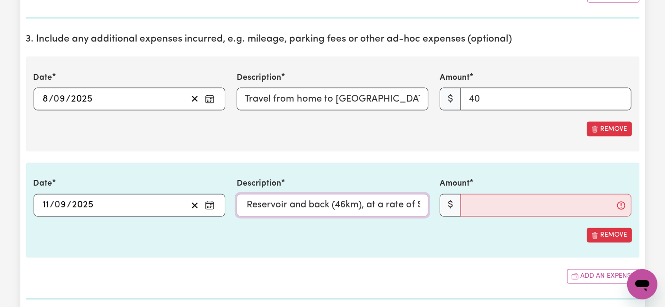
click at [403, 203] on input "Travel from home to [PERSON_NAME][GEOGRAPHIC_DATA], Reservoir and back (46km), …" at bounding box center [333, 205] width 192 height 23
type input "Travel from home to [PERSON_NAME][GEOGRAPHIC_DATA], Reservoir and back (46km), …"
click at [483, 202] on input "Amount" at bounding box center [545, 205] width 171 height 23
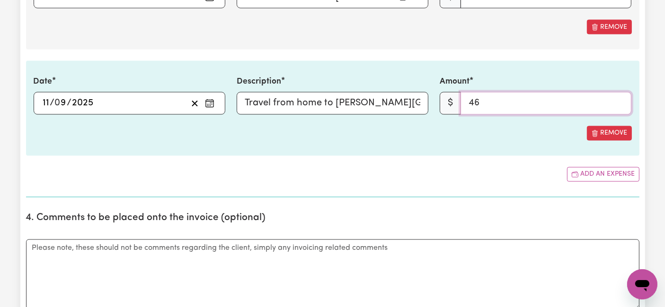
scroll to position [1734, 0]
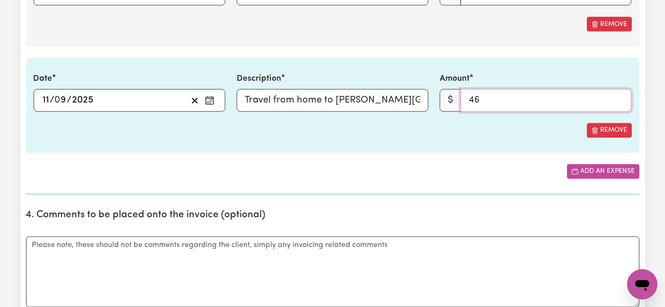
type input "46"
click at [574, 169] on icon "Add another expense" at bounding box center [573, 170] width 5 height 2
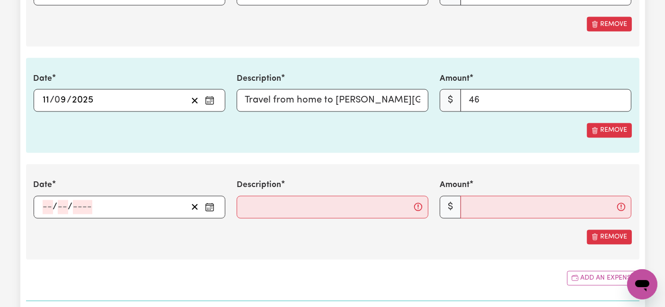
click at [45, 202] on input "number" at bounding box center [48, 208] width 10 height 14
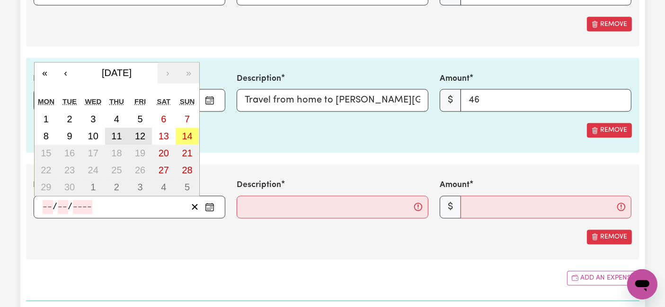
drag, startPoint x: 136, startPoint y: 134, endPoint x: 117, endPoint y: 136, distance: 19.4
click at [117, 136] on div "1 2 3 4 5 6 7 8 9 10 11 12 13 14 15 16 17 18 19 20 21 22 23 24 25 26 27 28 29 3…" at bounding box center [117, 153] width 165 height 85
click at [136, 131] on abbr "12" at bounding box center [140, 136] width 10 height 10
type input "[DATE]"
type input "12"
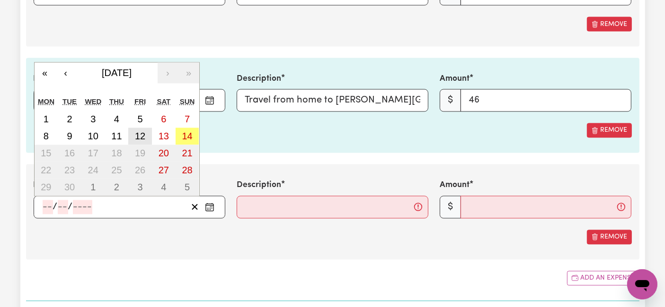
type input "9"
type input "2025"
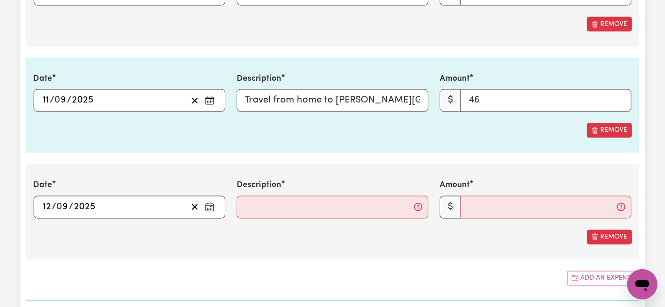
scroll to position [1629, 0]
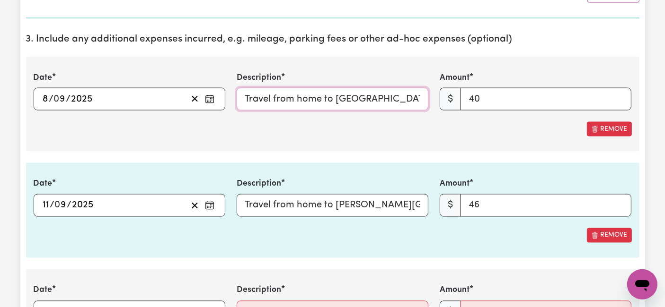
click at [315, 94] on input "Travel from home to [GEOGRAPHIC_DATA][PERSON_NAME], [GEOGRAPHIC_DATA] and back …" at bounding box center [333, 99] width 192 height 23
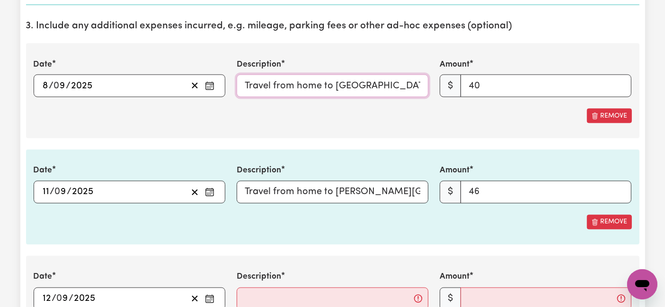
scroll to position [1682, 0]
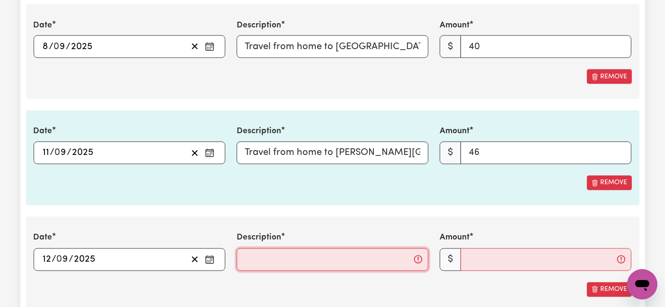
click at [298, 250] on input "Description" at bounding box center [333, 260] width 192 height 23
paste input "Travel from home to [GEOGRAPHIC_DATA][PERSON_NAME], [GEOGRAPHIC_DATA] and back …"
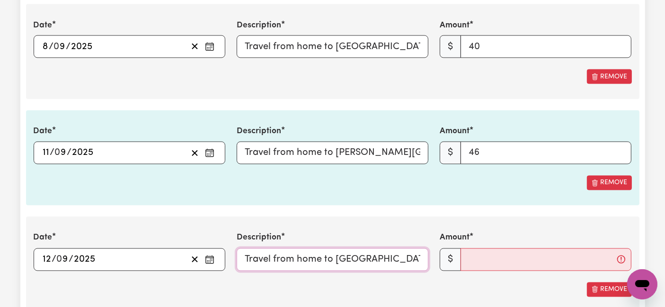
scroll to position [0, 228]
click at [394, 257] on input "Travel from home to [GEOGRAPHIC_DATA][PERSON_NAME], [GEOGRAPHIC_DATA] and back …" at bounding box center [333, 260] width 192 height 23
type input "Travel from home to [GEOGRAPHIC_DATA][PERSON_NAME], [GEOGRAPHIC_DATA] and back …"
drag, startPoint x: 445, startPoint y: 37, endPoint x: 484, endPoint y: 39, distance: 39.3
click at [484, 39] on div "Date [DATE] 8 / 0 9 / 2025 « ‹ [DATE] › » Mon Tue Wed Thu Fri Sat Sun 1 2 3 4 5…" at bounding box center [332, 38] width 609 height 39
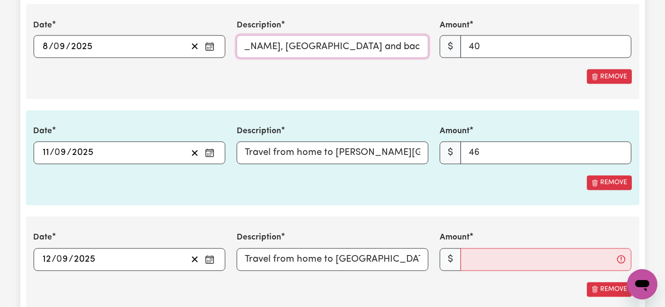
click at [403, 49] on input "Travel from home to [GEOGRAPHIC_DATA][PERSON_NAME], [GEOGRAPHIC_DATA] and back …" at bounding box center [333, 46] width 192 height 23
click at [386, 73] on div "Remove" at bounding box center [333, 77] width 598 height 15
click at [491, 257] on input "Amount" at bounding box center [545, 260] width 171 height 23
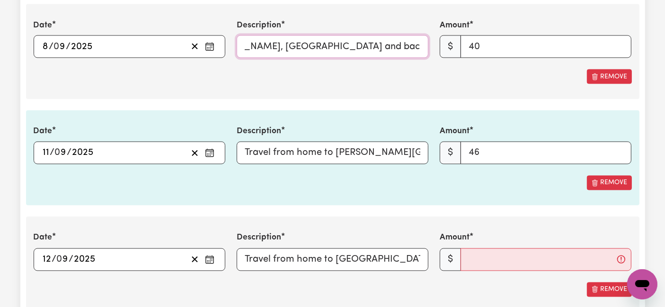
drag, startPoint x: 384, startPoint y: 38, endPoint x: 467, endPoint y: 46, distance: 84.2
click at [467, 46] on div "Date [DATE] 8 / 0 9 / 2025 « ‹ [DATE] › » Mon Tue Wed Thu Fri Sat Sun 1 2 3 4 5…" at bounding box center [332, 38] width 609 height 39
click at [491, 44] on input "40" at bounding box center [545, 46] width 171 height 23
type input "4"
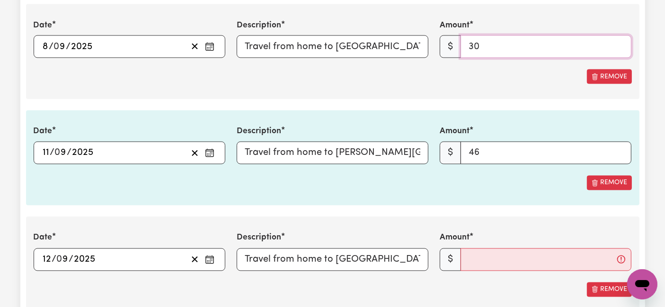
type input "30"
click at [494, 256] on input "Amount" at bounding box center [545, 260] width 171 height 23
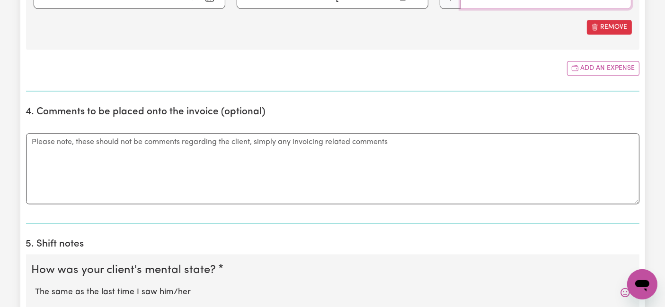
scroll to position [2102, 0]
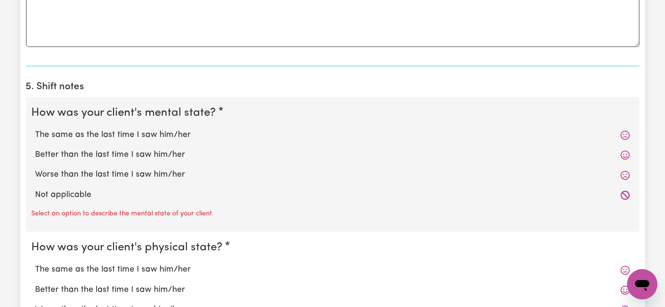
type input "30"
click at [89, 129] on label "The same as the last time I saw him/her" at bounding box center [332, 135] width 594 height 12
click at [35, 129] on input "The same as the last time I saw him/her" at bounding box center [35, 129] width 0 height 0
radio input "true"
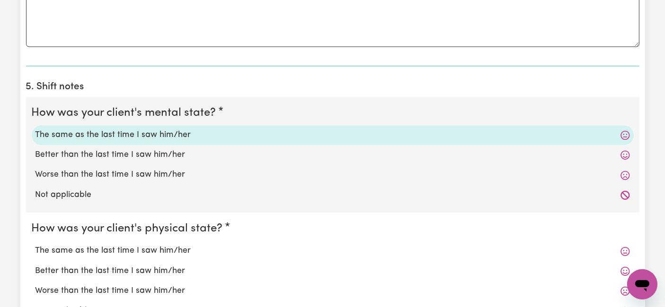
click at [106, 252] on label "The same as the last time I saw him/her" at bounding box center [332, 251] width 594 height 12
click at [35, 245] on input "The same as the last time I saw him/her" at bounding box center [35, 245] width 0 height 0
radio input "true"
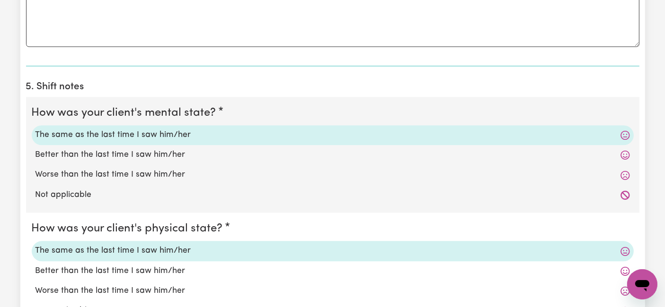
scroll to position [2260, 0]
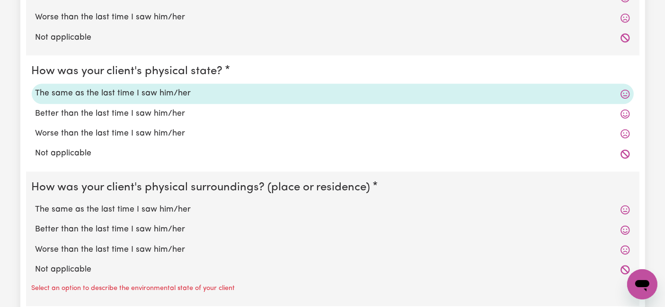
click at [114, 208] on label "The same as the last time I saw him/her" at bounding box center [332, 210] width 594 height 12
click at [35, 204] on input "The same as the last time I saw him/her" at bounding box center [35, 203] width 0 height 0
radio input "true"
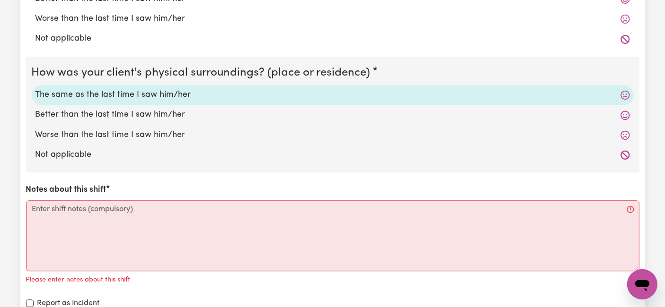
scroll to position [2470, 0]
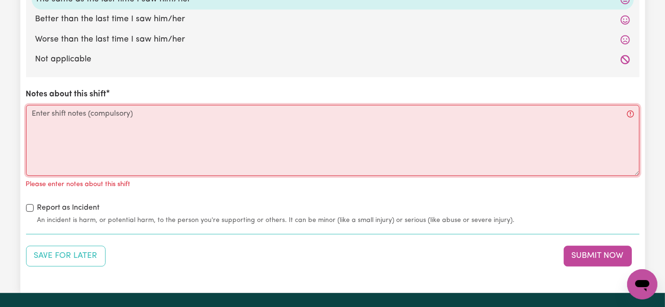
click at [154, 119] on textarea "Notes about this shift" at bounding box center [332, 140] width 613 height 71
paste textarea "LOREMIP DOLORS – AME Consec 68/73/8755 9:91 AD: Eli sedd ei, temporinc utlabore…"
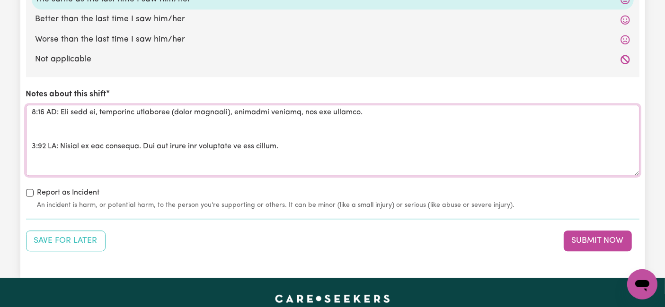
scroll to position [0, 0]
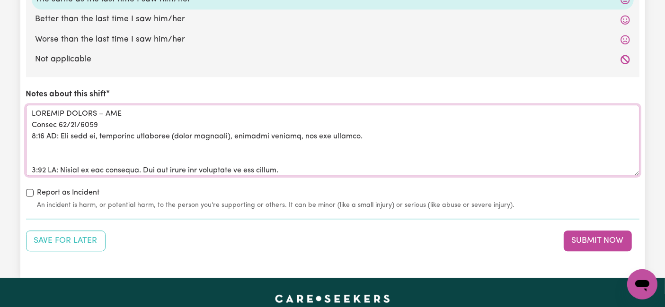
click at [81, 153] on textarea "Notes about this shift" at bounding box center [332, 140] width 613 height 71
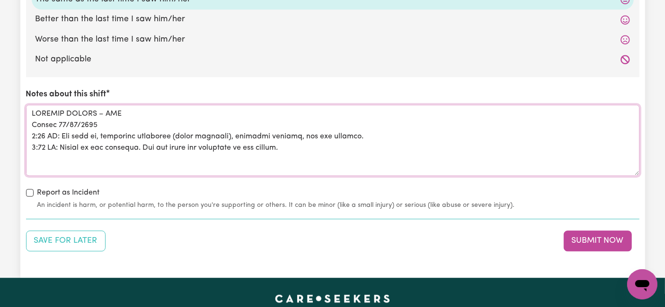
click at [70, 157] on textarea "Notes about this shift" at bounding box center [332, 140] width 613 height 71
click at [68, 157] on textarea "Notes about this shift" at bounding box center [332, 140] width 613 height 71
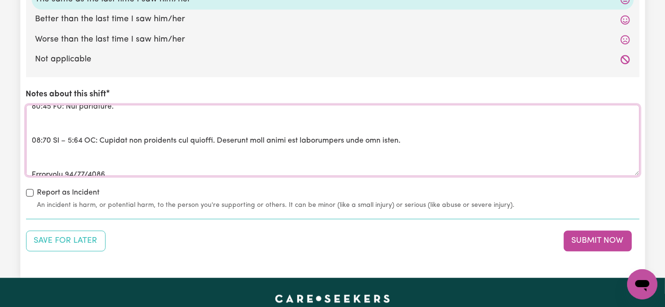
click at [71, 121] on textarea "Notes about this shift" at bounding box center [332, 140] width 613 height 71
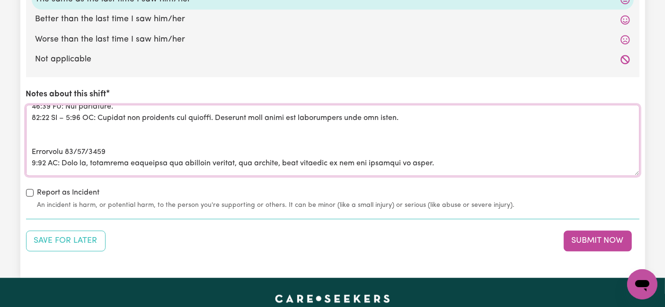
scroll to position [41, 0]
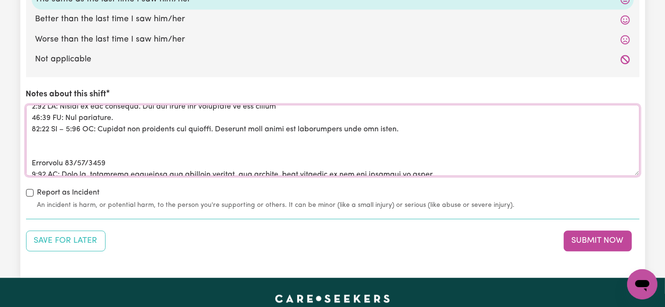
click at [63, 135] on textarea "Notes about this shift" at bounding box center [332, 140] width 613 height 71
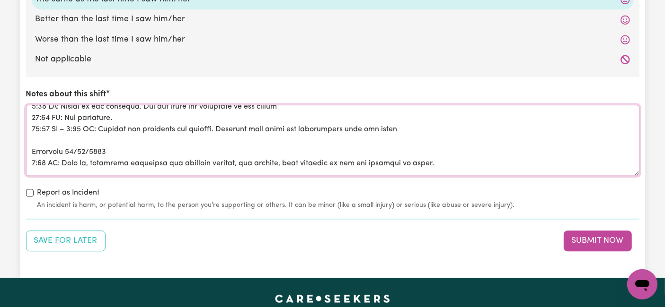
click at [62, 141] on textarea "Notes about this shift" at bounding box center [332, 140] width 613 height 71
click at [44, 142] on textarea "Notes about this shift" at bounding box center [332, 140] width 613 height 71
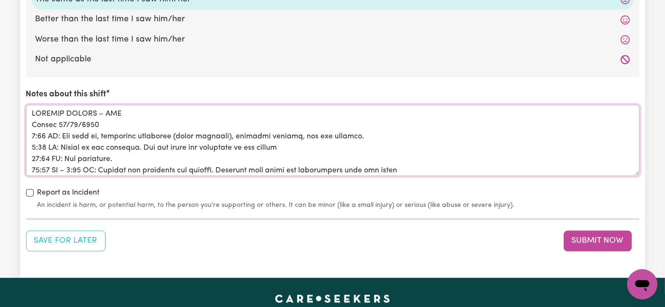
scroll to position [53, 0]
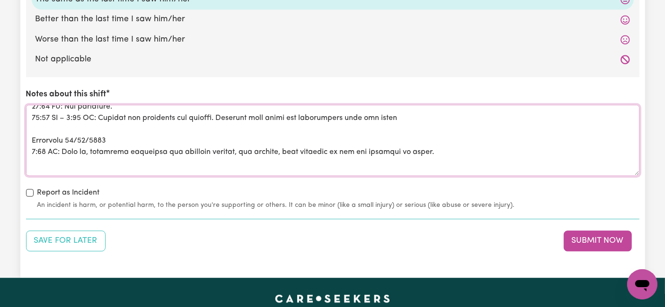
drag, startPoint x: 71, startPoint y: 134, endPoint x: 26, endPoint y: 135, distance: 45.4
click at [26, 135] on textarea "Notes about this shift" at bounding box center [332, 140] width 613 height 71
click at [51, 138] on textarea "Notes about this shift" at bounding box center [332, 140] width 613 height 71
click at [50, 138] on textarea "Notes about this shift" at bounding box center [332, 140] width 613 height 71
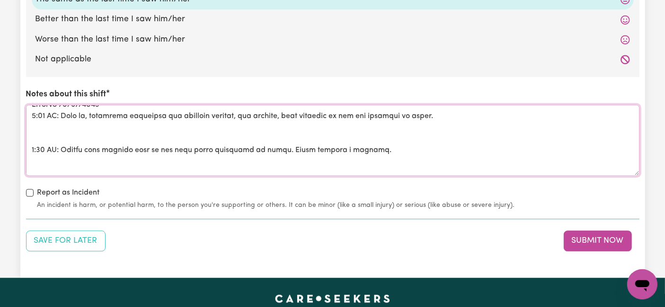
scroll to position [105, 0]
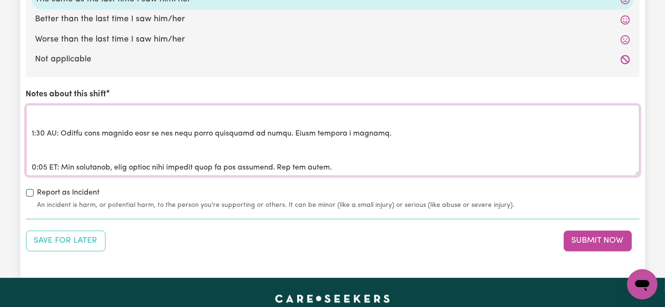
click at [79, 117] on textarea "Notes about this shift" at bounding box center [332, 140] width 613 height 71
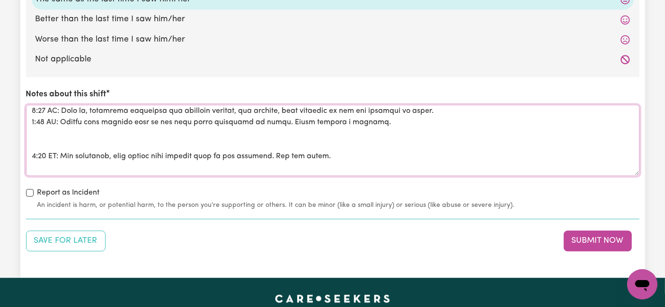
scroll to position [82, 0]
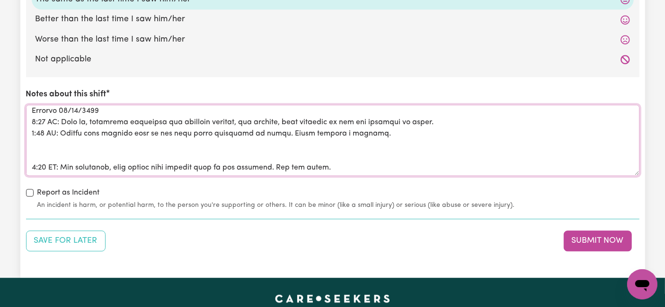
click at [59, 138] on textarea "Notes about this shift" at bounding box center [332, 140] width 613 height 71
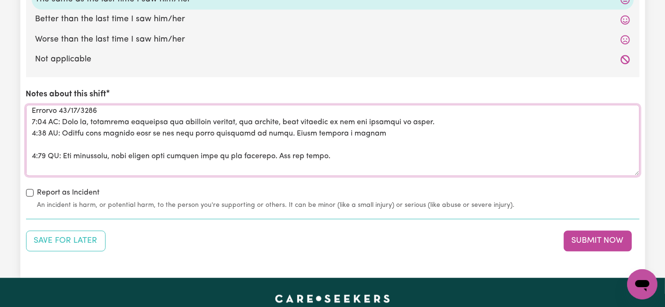
click at [57, 141] on textarea "Notes about this shift" at bounding box center [332, 140] width 613 height 71
click at [349, 128] on textarea "Notes about this shift" at bounding box center [332, 140] width 613 height 71
drag, startPoint x: 349, startPoint y: 128, endPoint x: 369, endPoint y: 73, distance: 58.4
click at [196, 136] on textarea "Notes about this shift" at bounding box center [332, 140] width 613 height 71
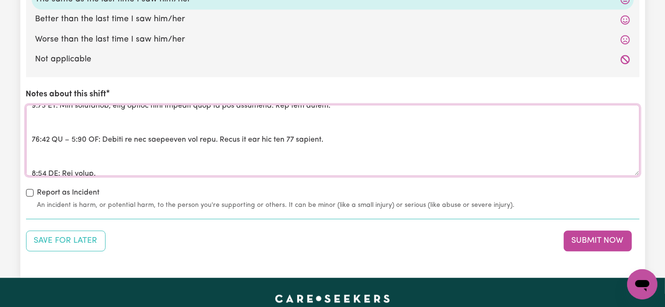
scroll to position [135, 0]
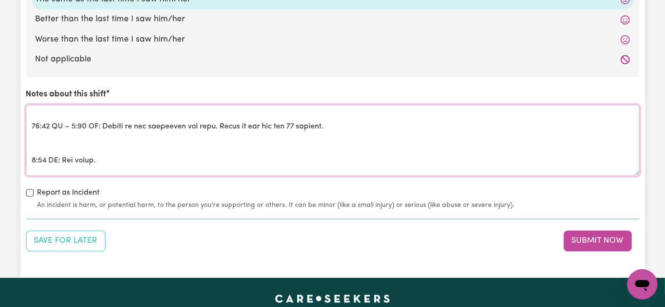
click at [121, 114] on textarea "Notes about this shift" at bounding box center [332, 140] width 613 height 71
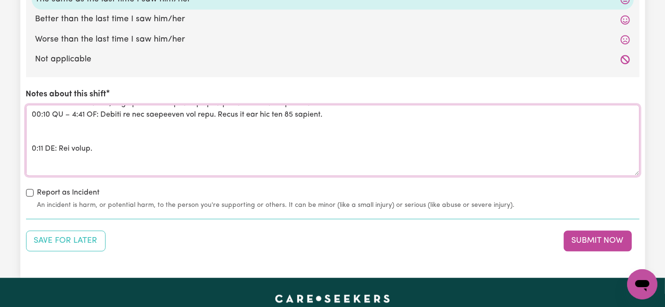
scroll to position [112, 0]
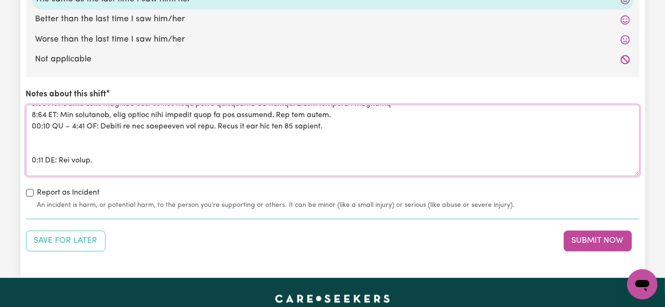
click at [103, 131] on textarea "Notes about this shift" at bounding box center [332, 140] width 613 height 71
click at [81, 159] on textarea "Notes about this shift" at bounding box center [332, 140] width 613 height 71
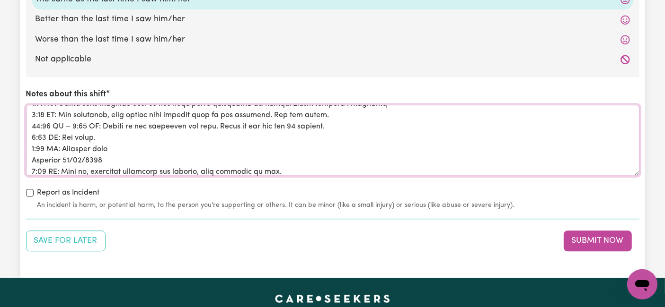
click at [133, 145] on textarea "Notes about this shift" at bounding box center [332, 140] width 613 height 71
type textarea "LOREMIP DOLORS – AME Consec 22/52/6488 6:03 AD: Eli sedd ei, temporinc utlabore…"
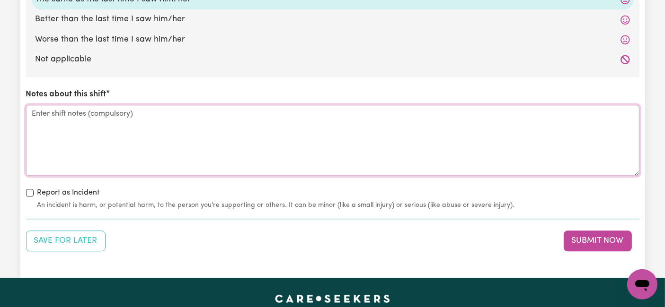
scroll to position [0, 0]
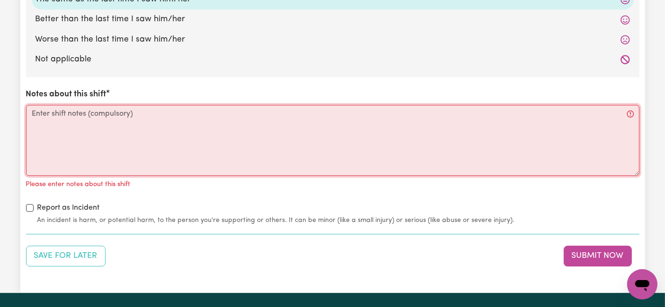
click at [193, 126] on textarea "Notes about this shift" at bounding box center [332, 140] width 613 height 71
paste textarea "Loremi 55/82/6255 1:07 DO: Sit amet co, adipiscin elitseddo (eiusm temporin), u…"
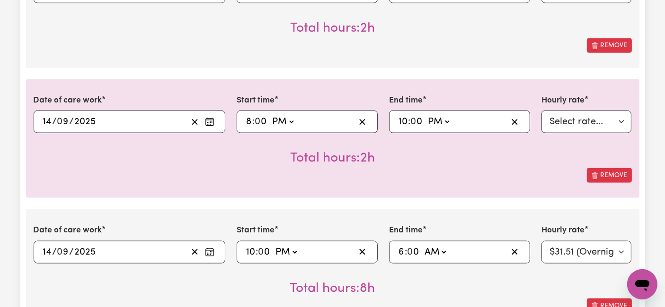
scroll to position [1261, 0]
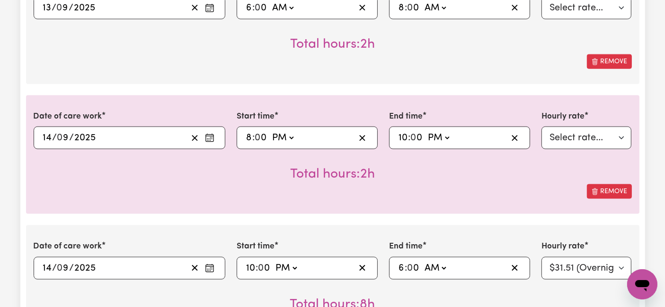
type textarea "Loremi 55/82/6255 1:07 DO: Sit amet co, adipiscin elitseddo (eiusm temporin), u…"
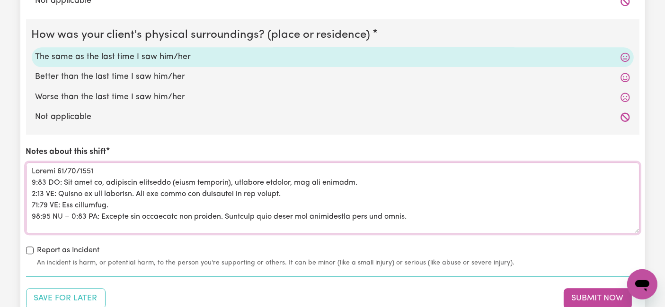
scroll to position [2470, 0]
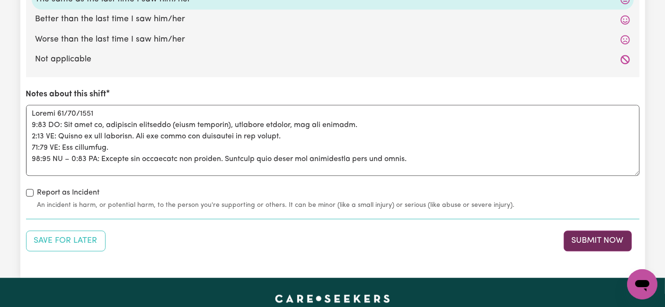
click at [599, 234] on button "Submit Now" at bounding box center [597, 241] width 68 height 21
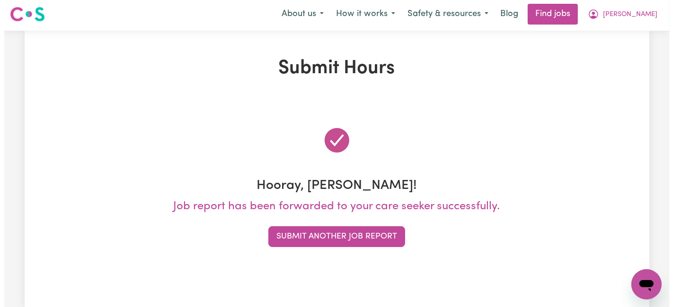
scroll to position [0, 0]
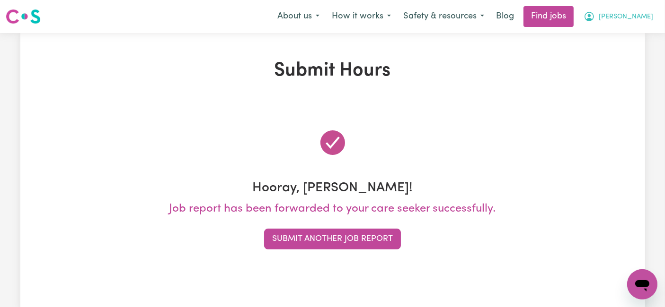
click at [644, 11] on button "[PERSON_NAME]" at bounding box center [618, 17] width 82 height 20
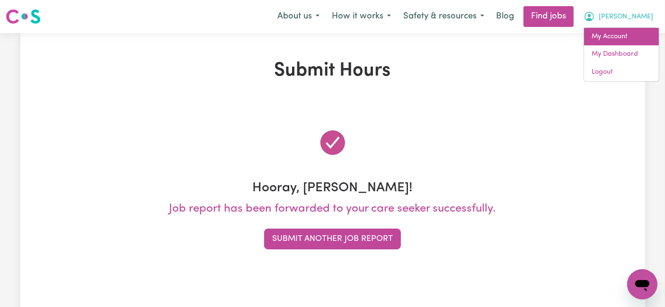
click at [635, 39] on link "My Account" at bounding box center [621, 37] width 75 height 18
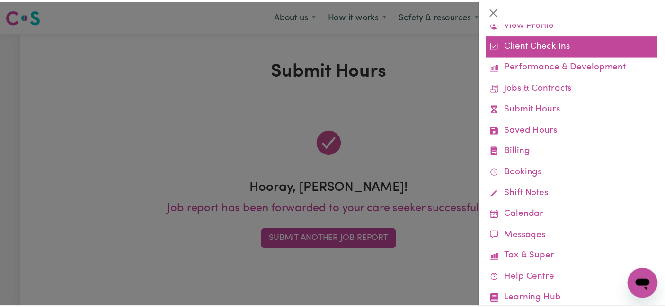
scroll to position [53, 0]
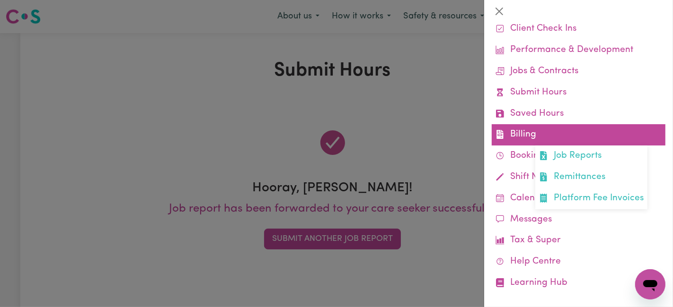
click at [549, 141] on link "Billing Job Reports Remittances Platform Fee Invoices" at bounding box center [578, 134] width 174 height 21
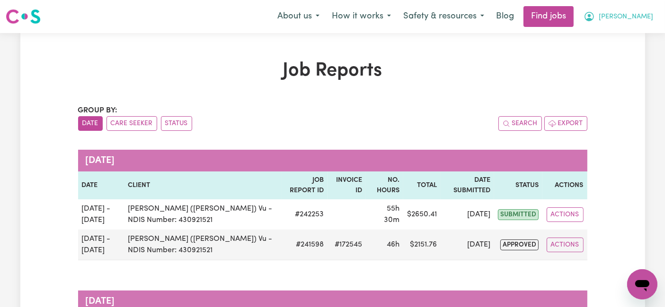
click at [632, 20] on span "[PERSON_NAME]" at bounding box center [625, 17] width 54 height 10
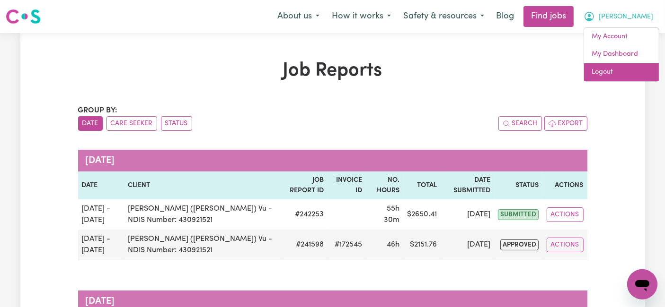
click at [615, 73] on link "Logout" at bounding box center [621, 72] width 75 height 18
